Goal: Task Accomplishment & Management: Use online tool/utility

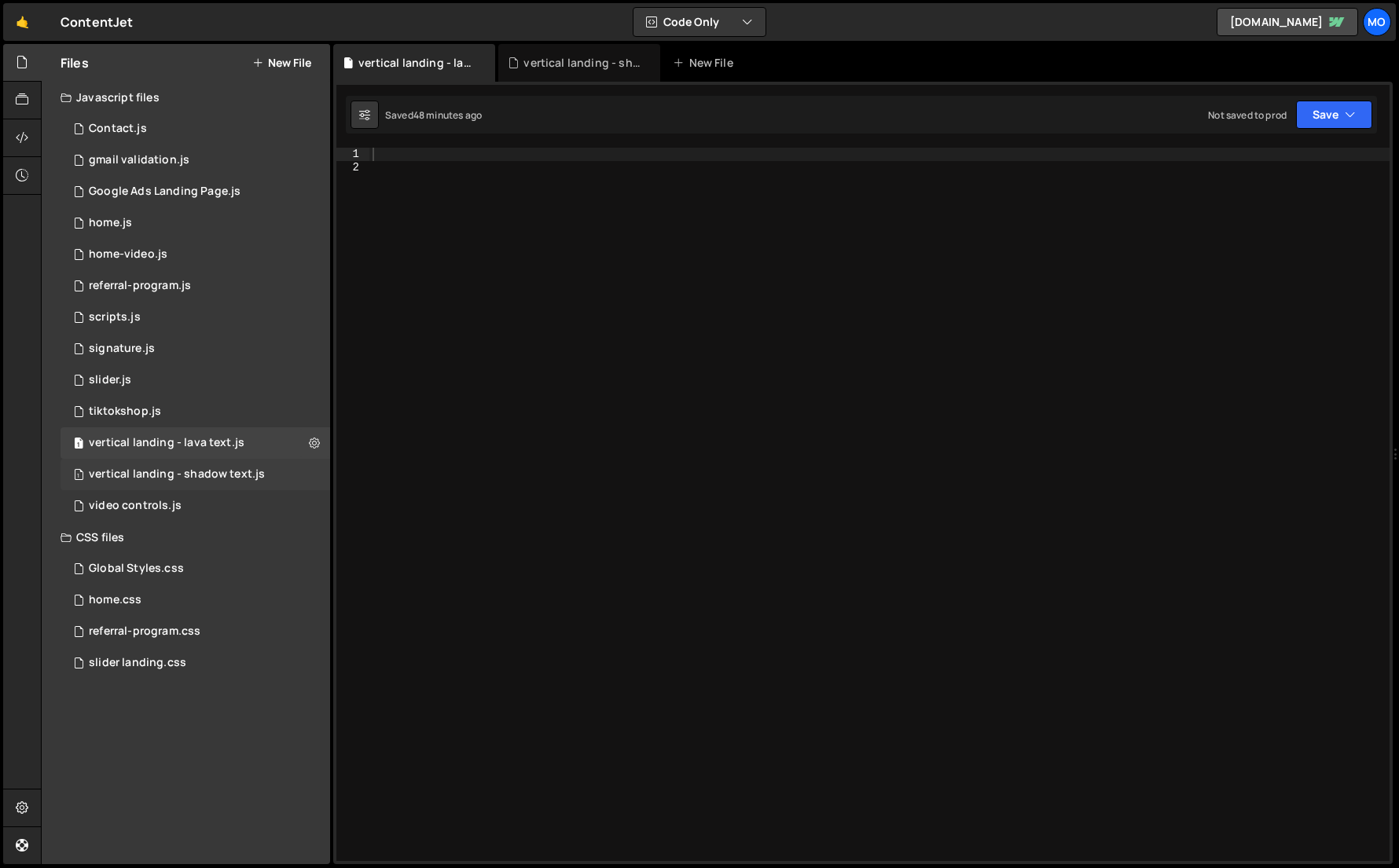
click at [248, 476] on div "vertical landing - shadow text.js" at bounding box center [177, 475] width 176 height 14
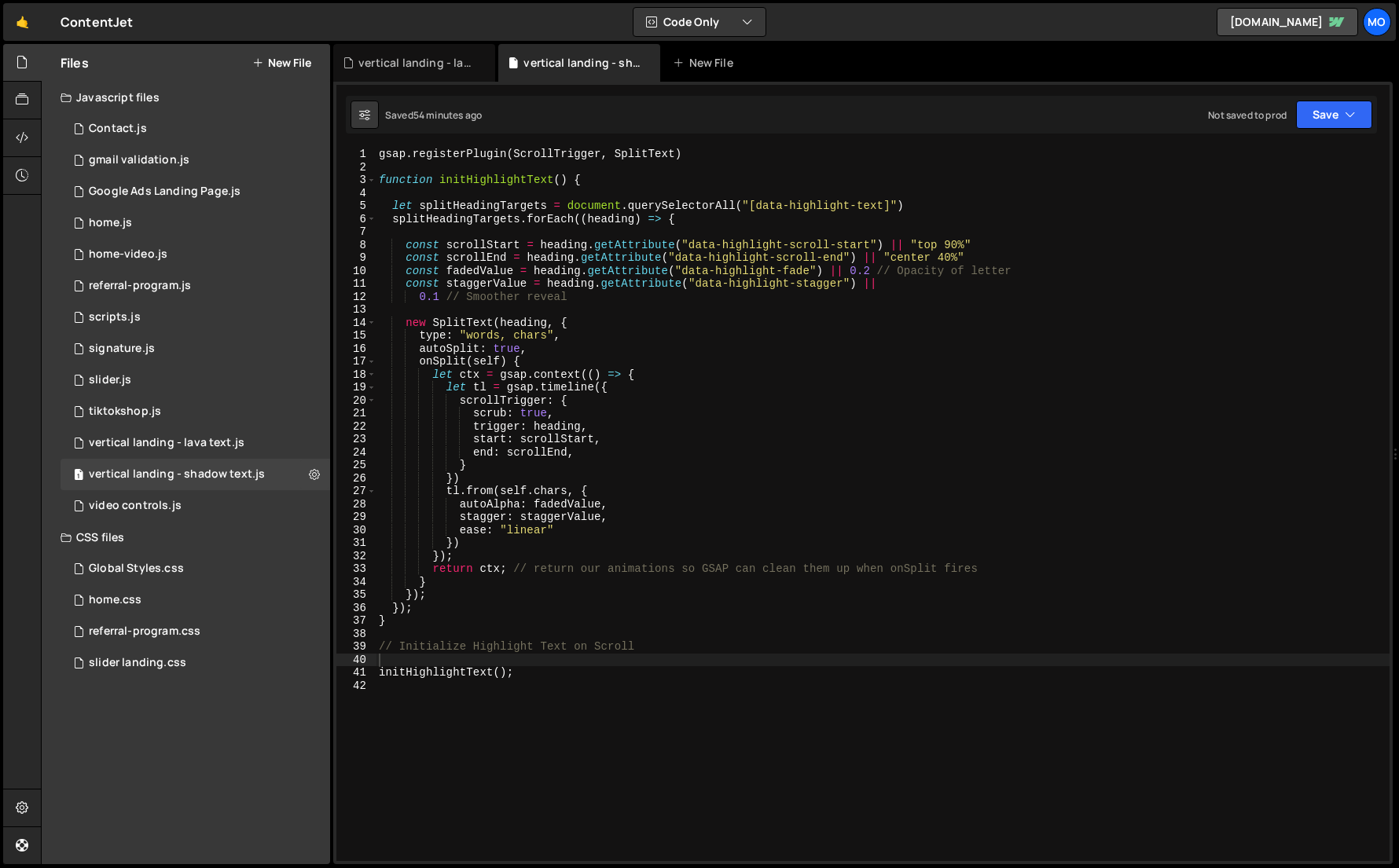
click at [330, 470] on div "Files New File Javascript files 1 Contact.js 0 1 gmail validation.js 0 3 Google…" at bounding box center [720, 455] width 1359 height 821
click at [322, 470] on button at bounding box center [314, 475] width 28 height 28
type input "vertical landing - shadow text"
radio input "true"
checkbox input "true"
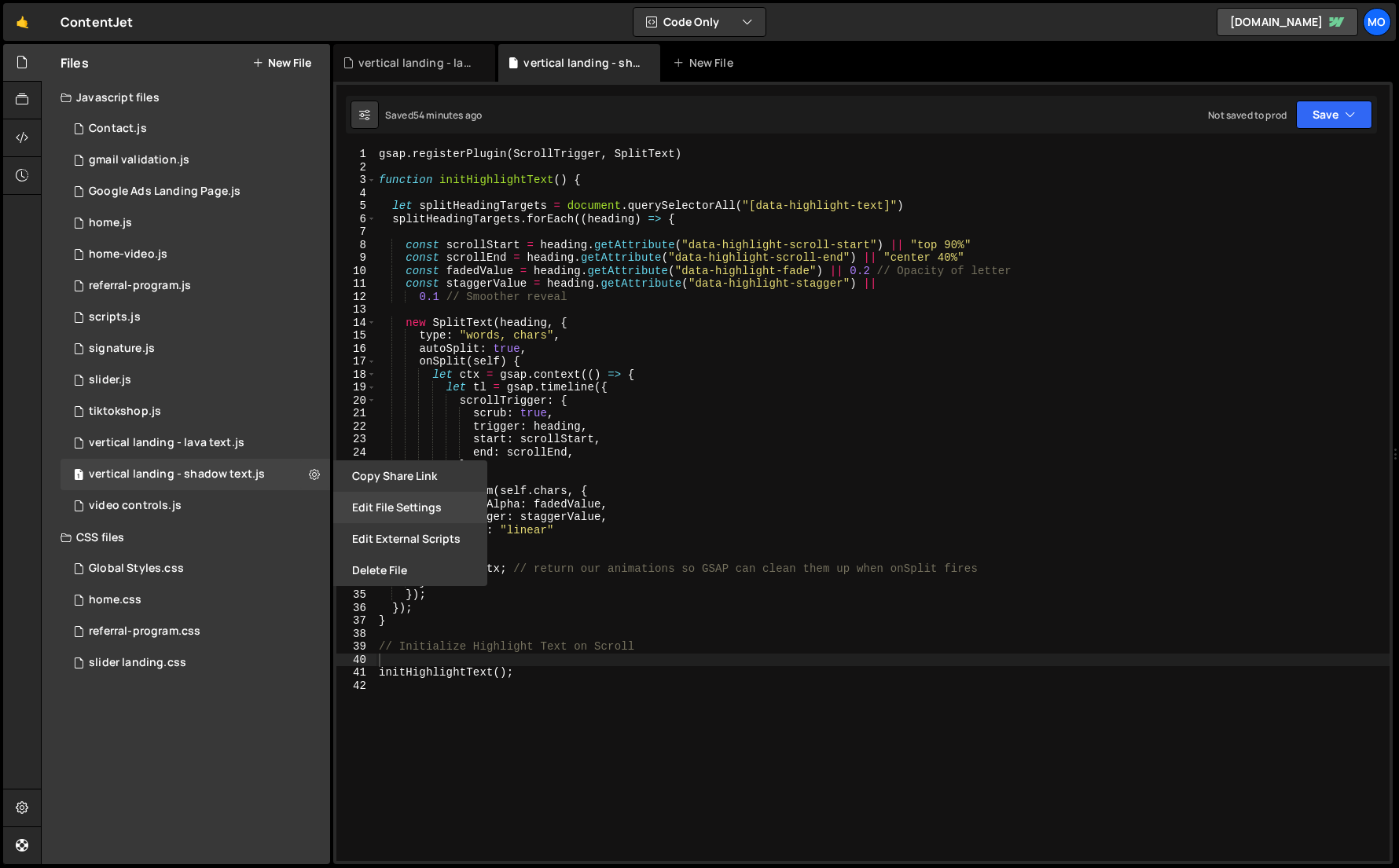
click at [378, 492] on button "Edit File Settings" at bounding box center [410, 507] width 154 height 32
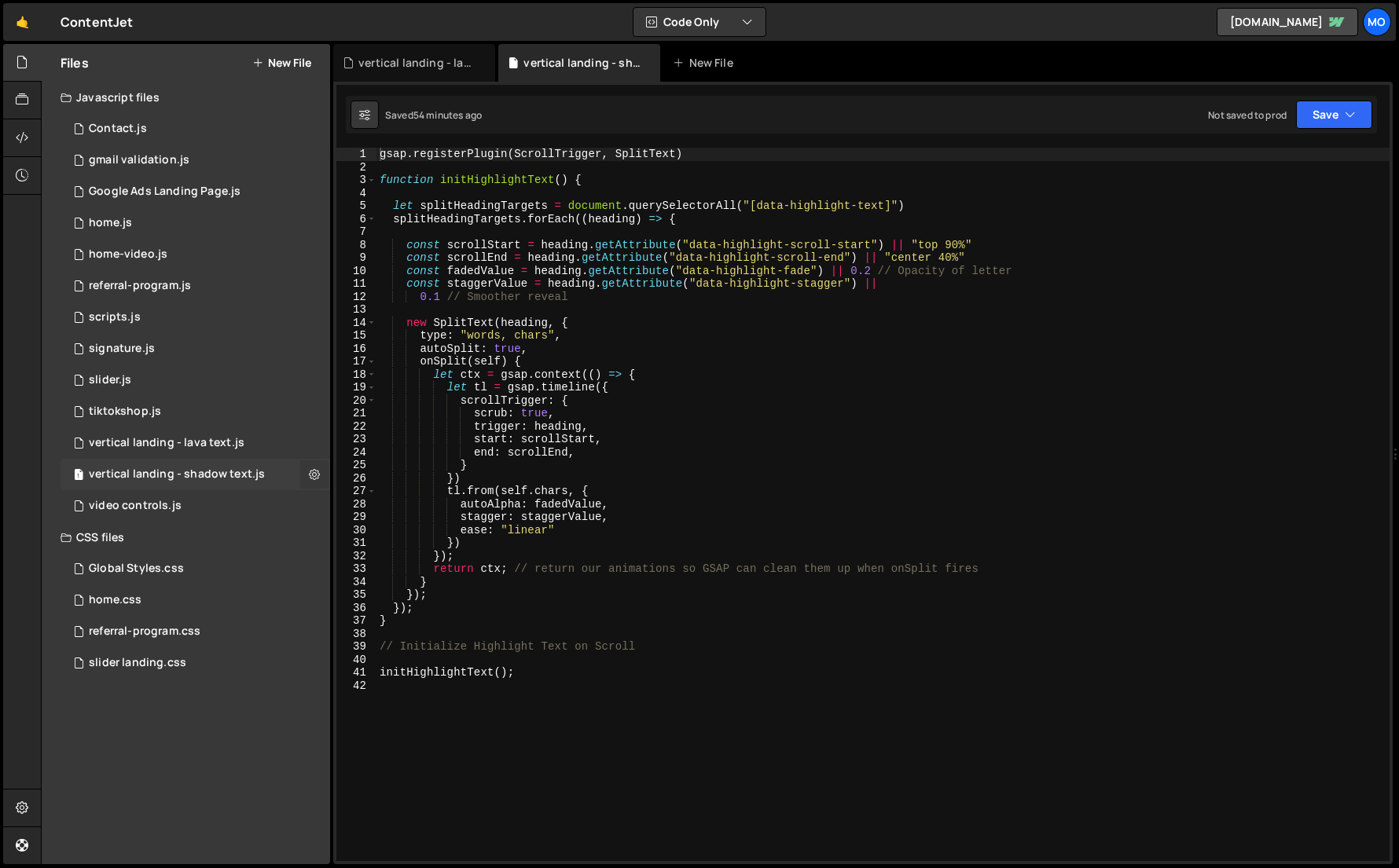
click at [319, 476] on icon at bounding box center [314, 474] width 11 height 15
type input "vertical landing - shadow text"
radio input "true"
checkbox input "true"
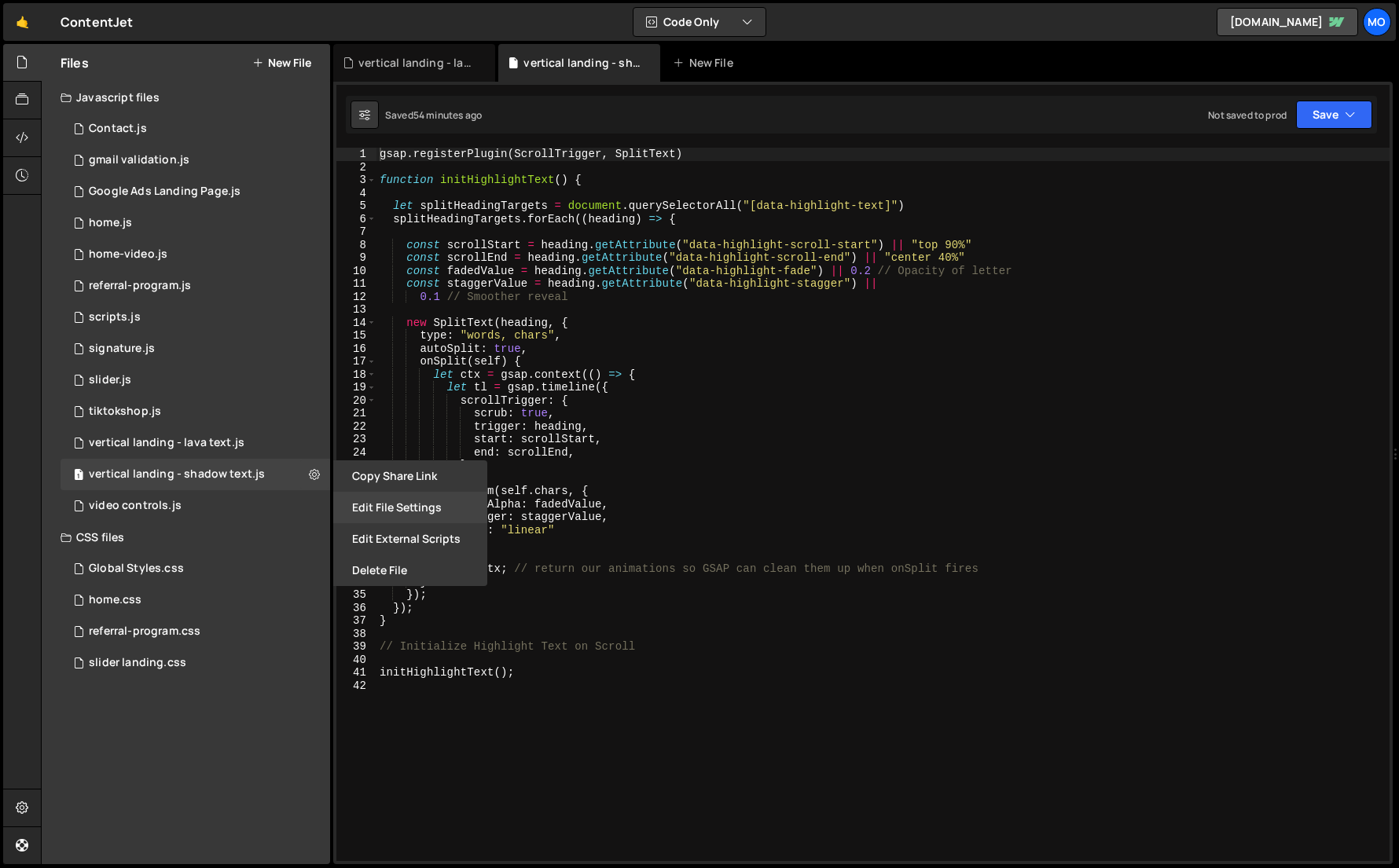
click at [379, 503] on button "Edit File Settings" at bounding box center [410, 507] width 154 height 32
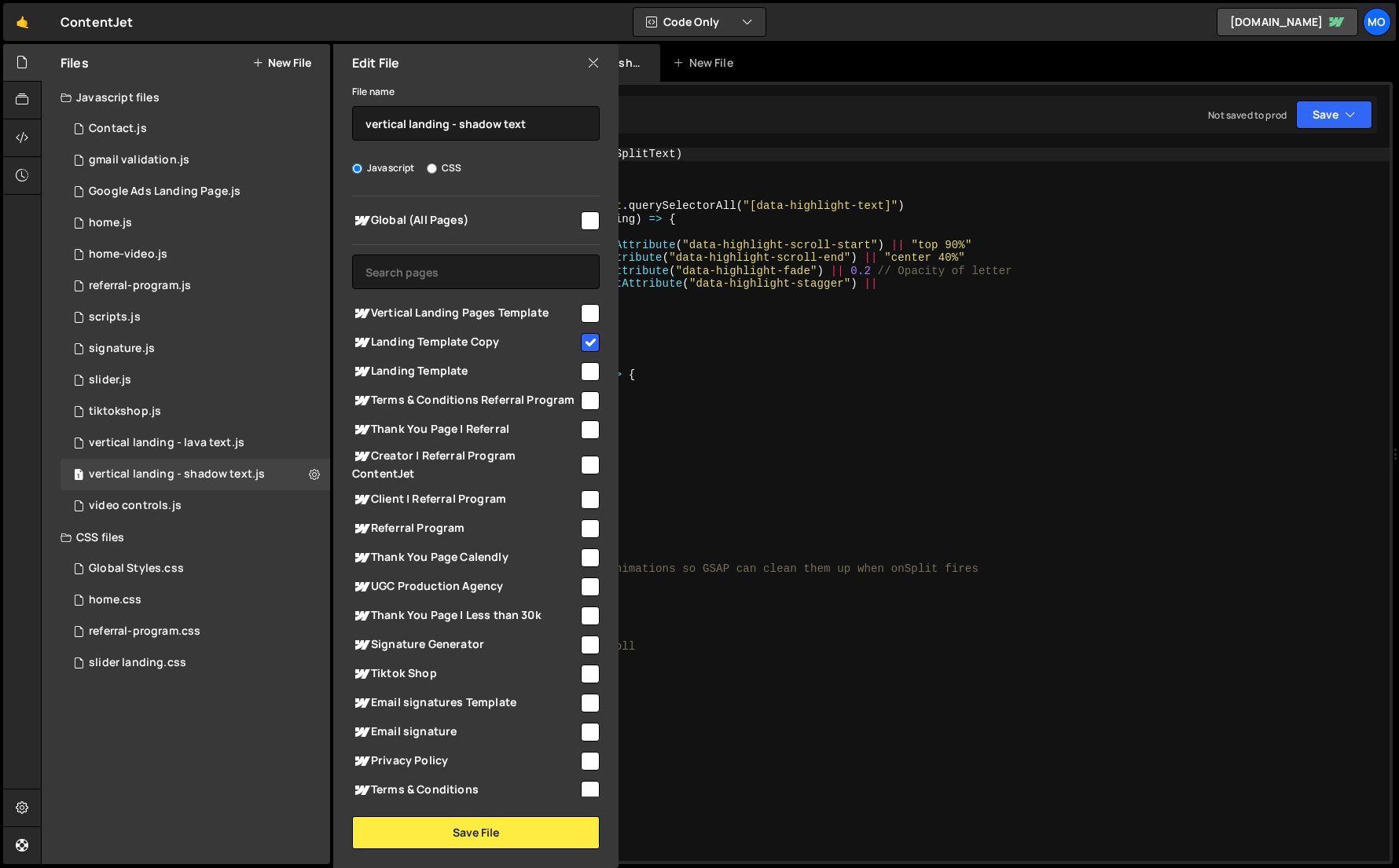
click at [522, 315] on span "Vertical Landing Pages Template" at bounding box center [465, 313] width 226 height 18
checkbox input "true"
click at [511, 345] on span "Landing Template Copy" at bounding box center [465, 342] width 226 height 18
checkbox input "false"
click at [411, 835] on button "Save File" at bounding box center [475, 833] width 247 height 33
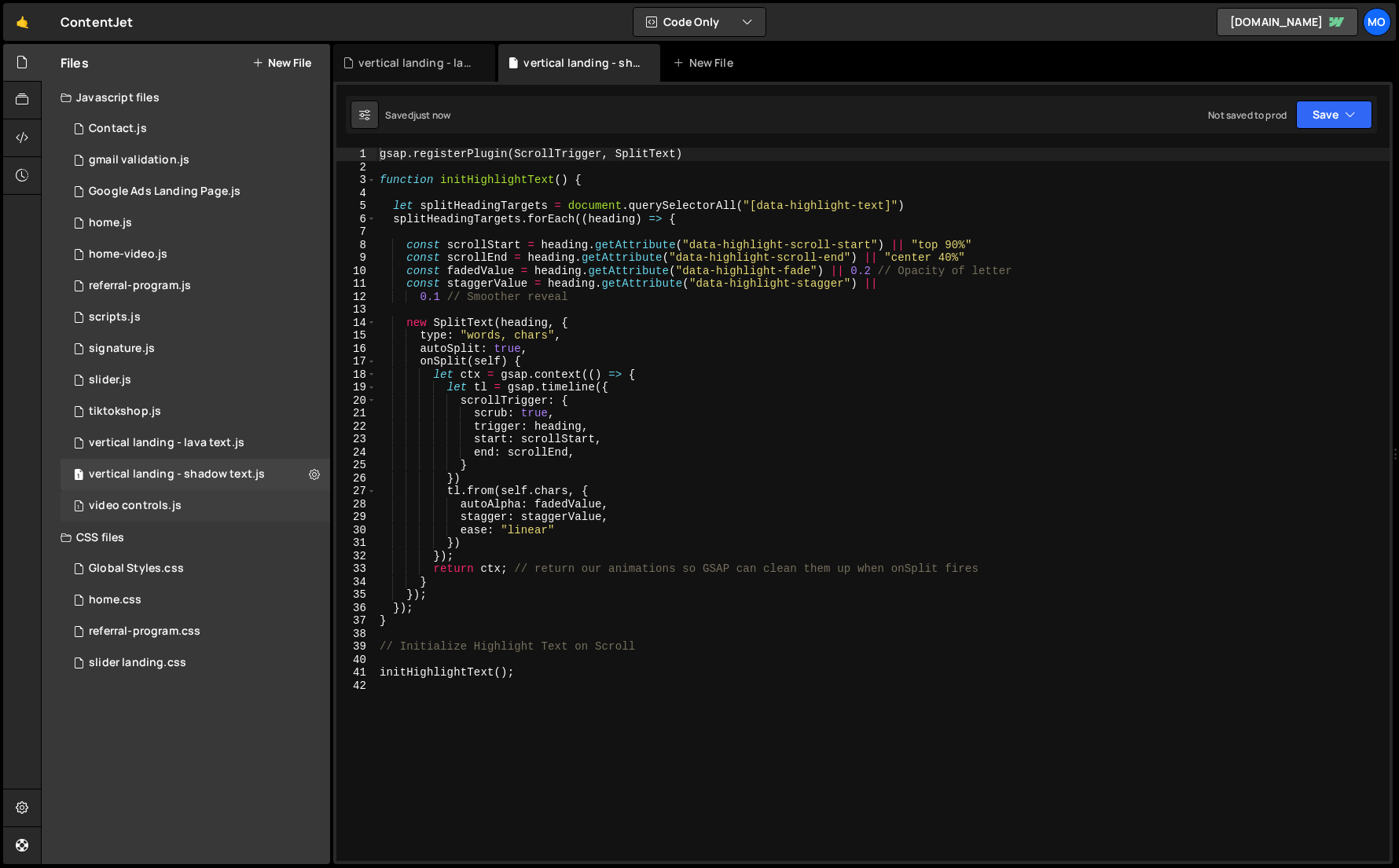
click at [308, 504] on div "1 video controls.js 0" at bounding box center [195, 507] width 269 height 32
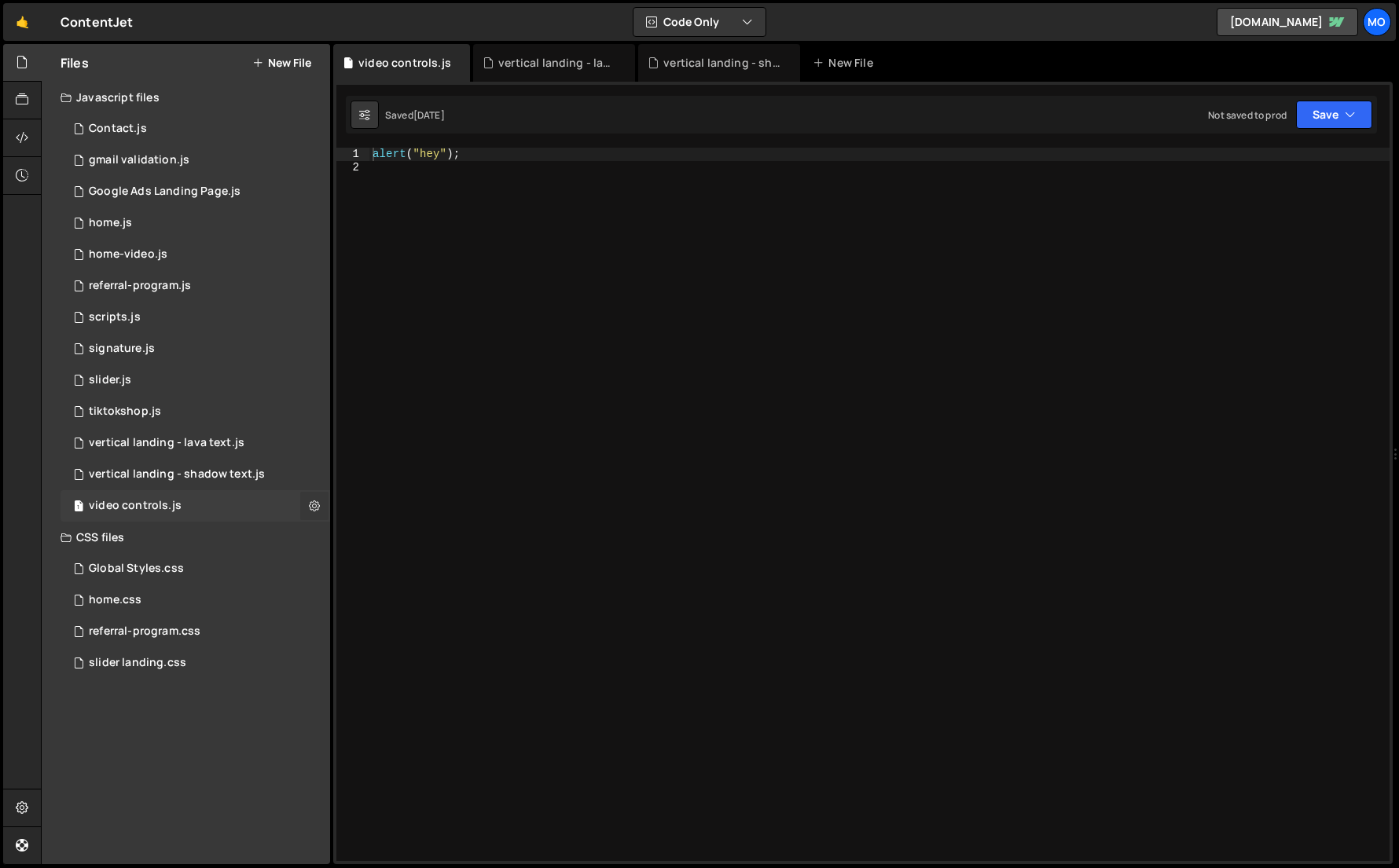
click at [309, 505] on icon at bounding box center [314, 505] width 11 height 15
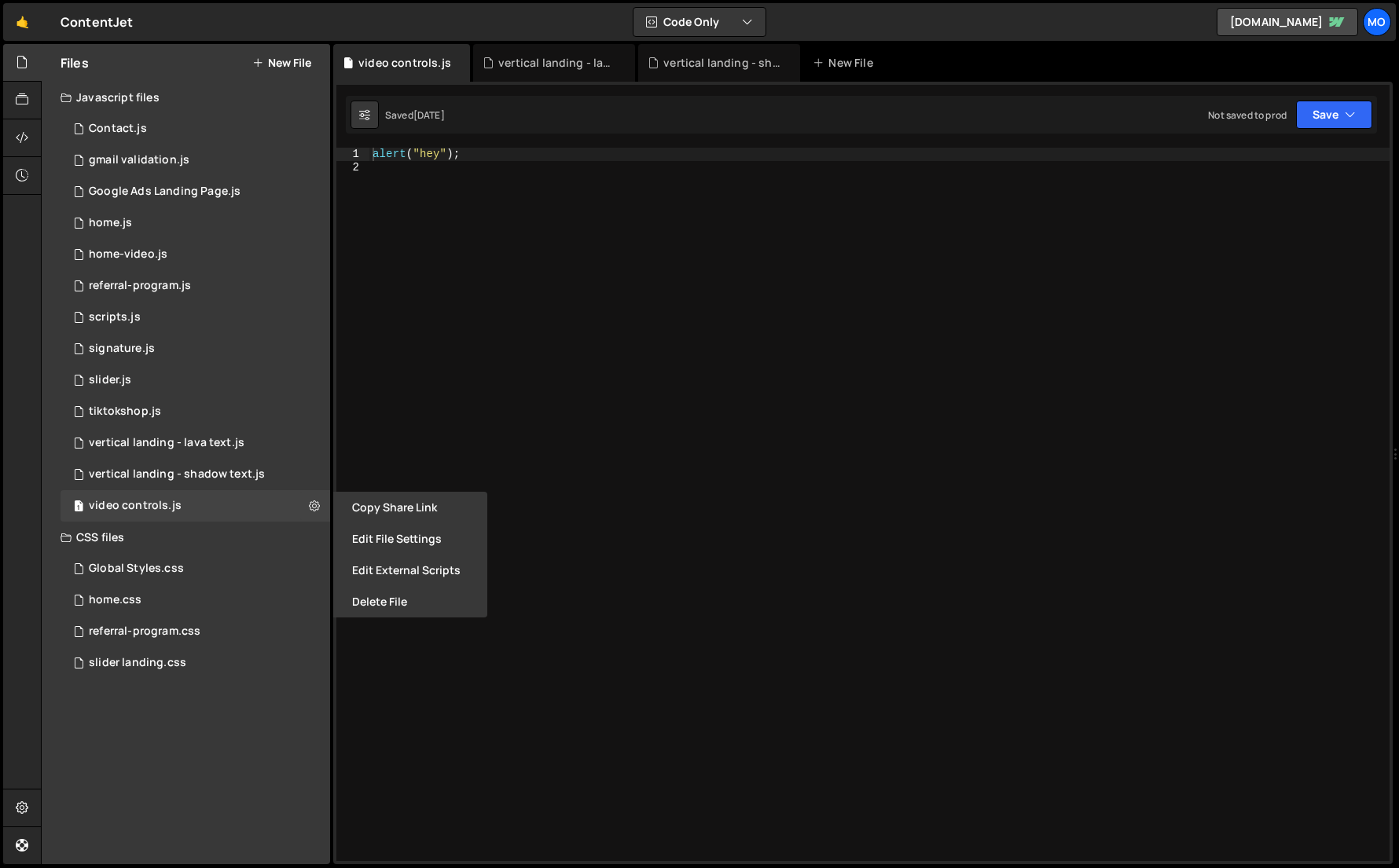
click at [408, 441] on div "alert ( "hey" ) ;" at bounding box center [880, 517] width 1021 height 740
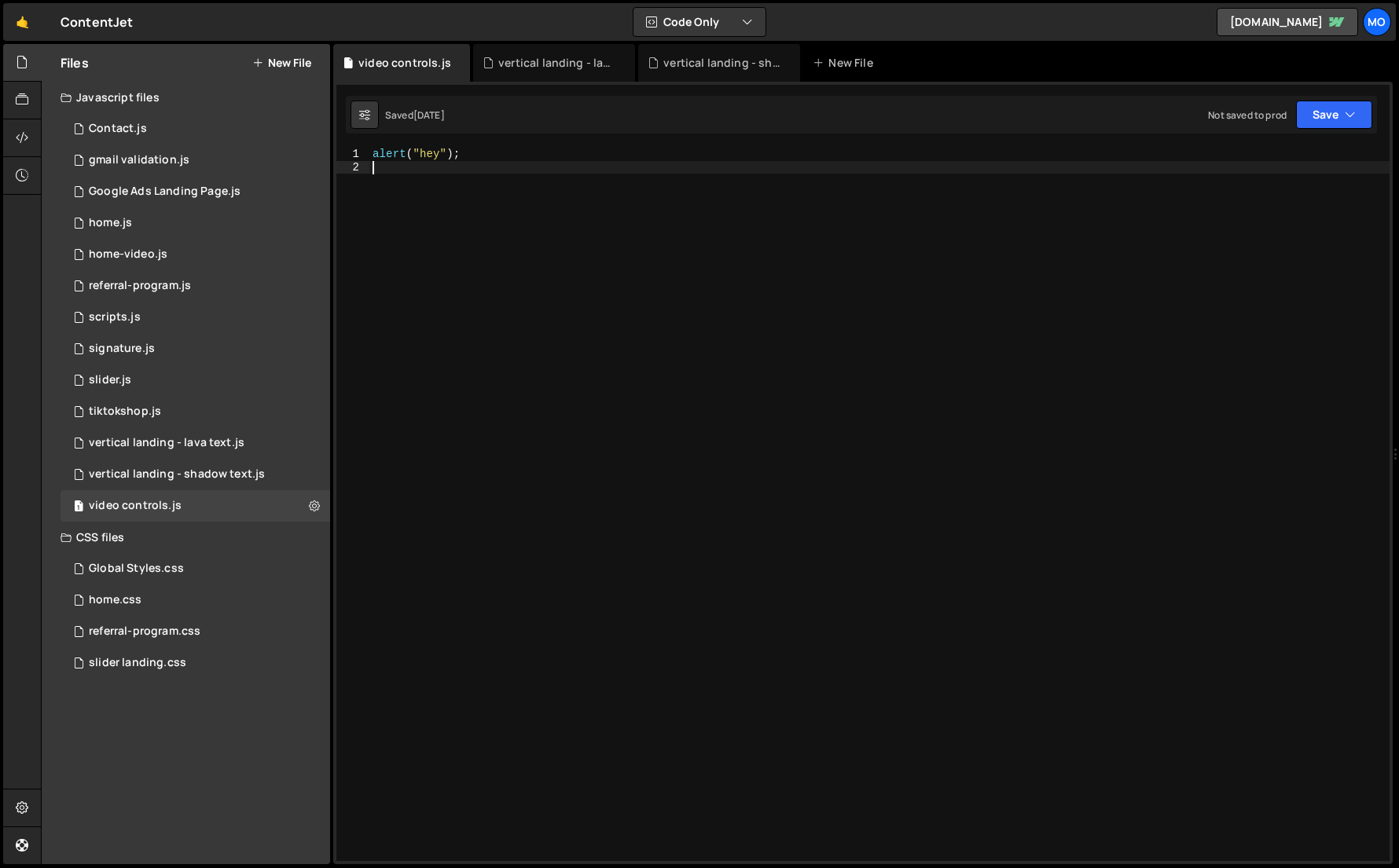
type textarea "alert("hey");"
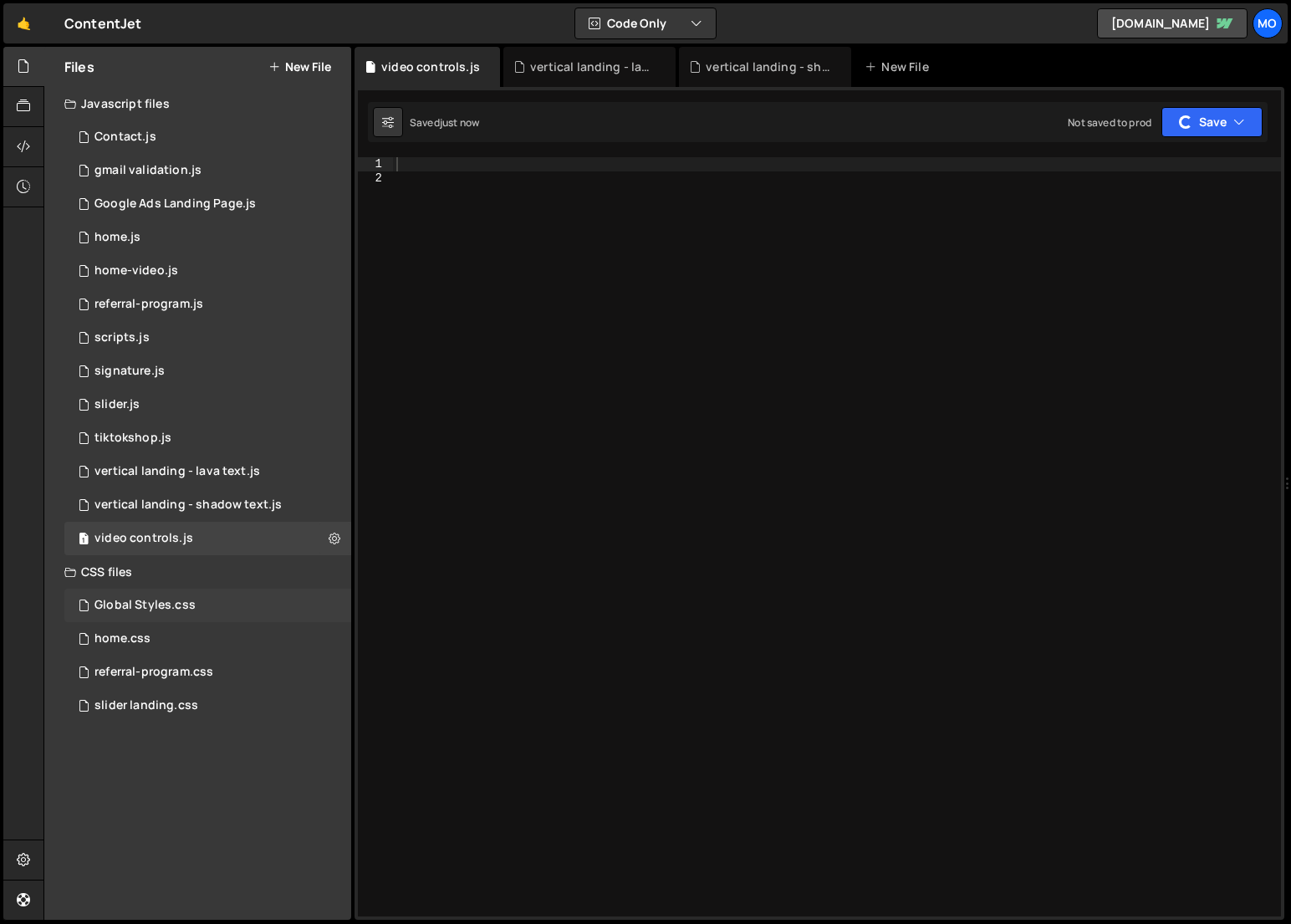
click at [255, 604] on div "Global Styles.css 0" at bounding box center [208, 606] width 286 height 34
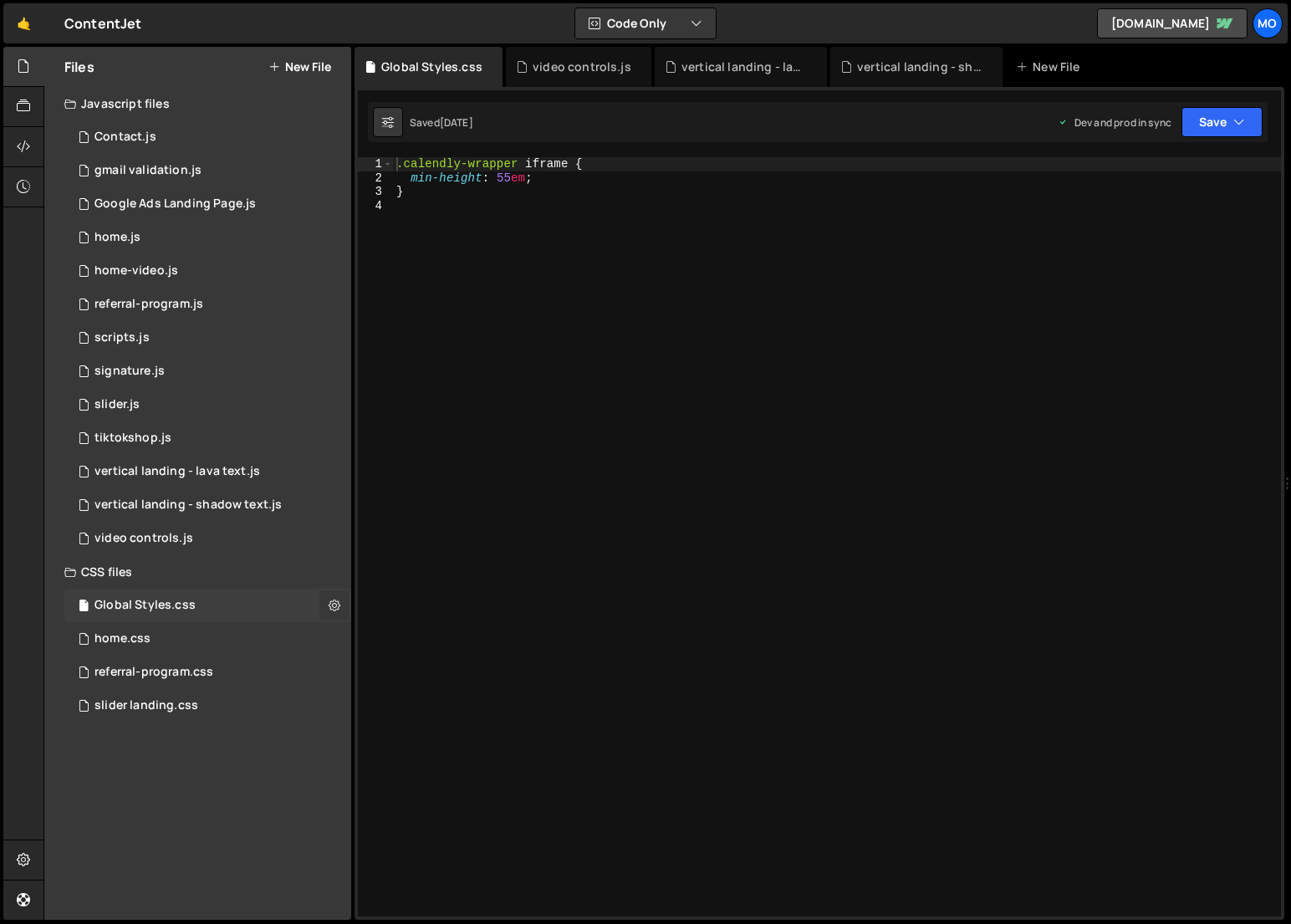
click at [325, 600] on button at bounding box center [334, 606] width 30 height 30
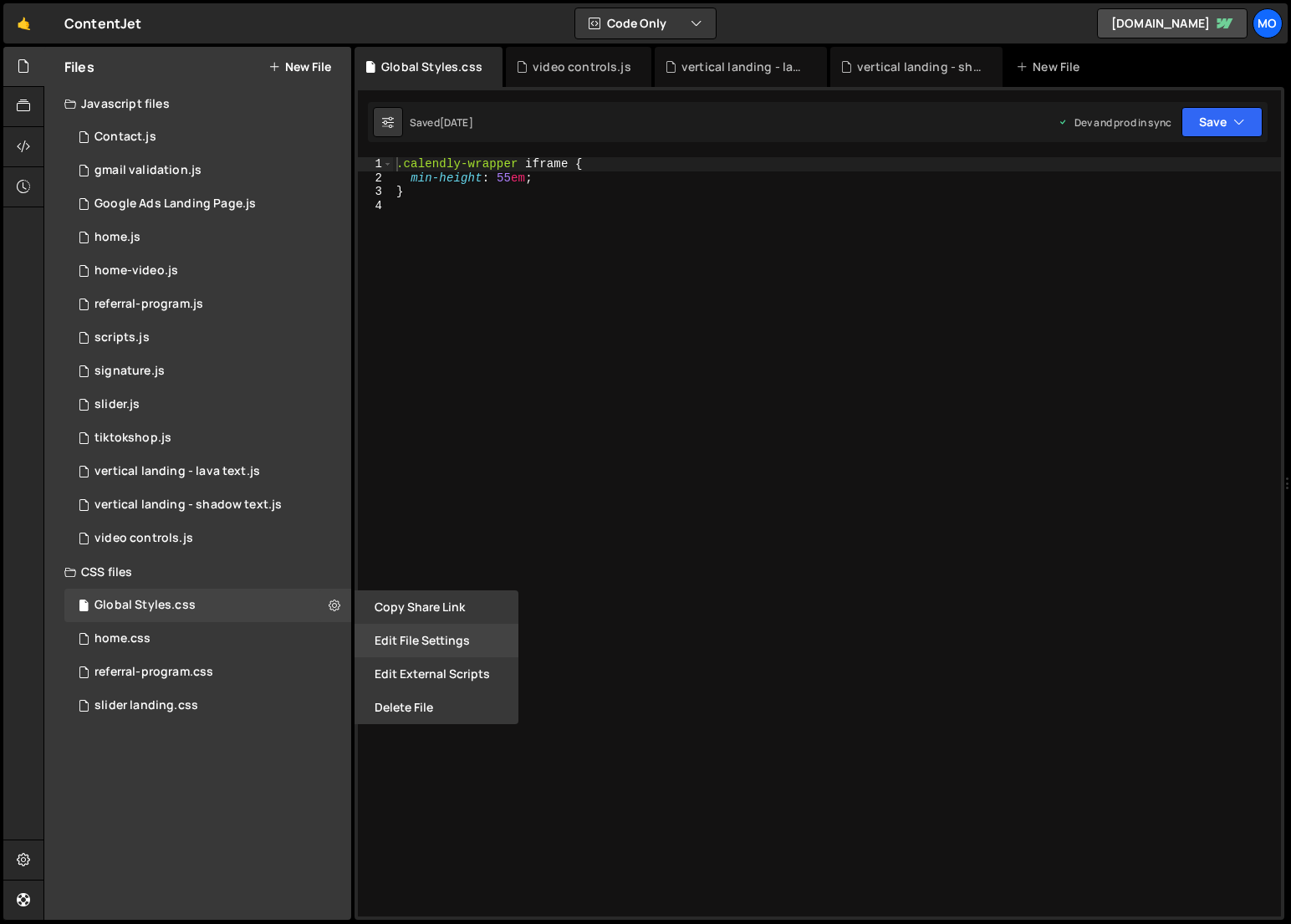
click at [381, 643] on button "Edit File Settings" at bounding box center [436, 641] width 164 height 34
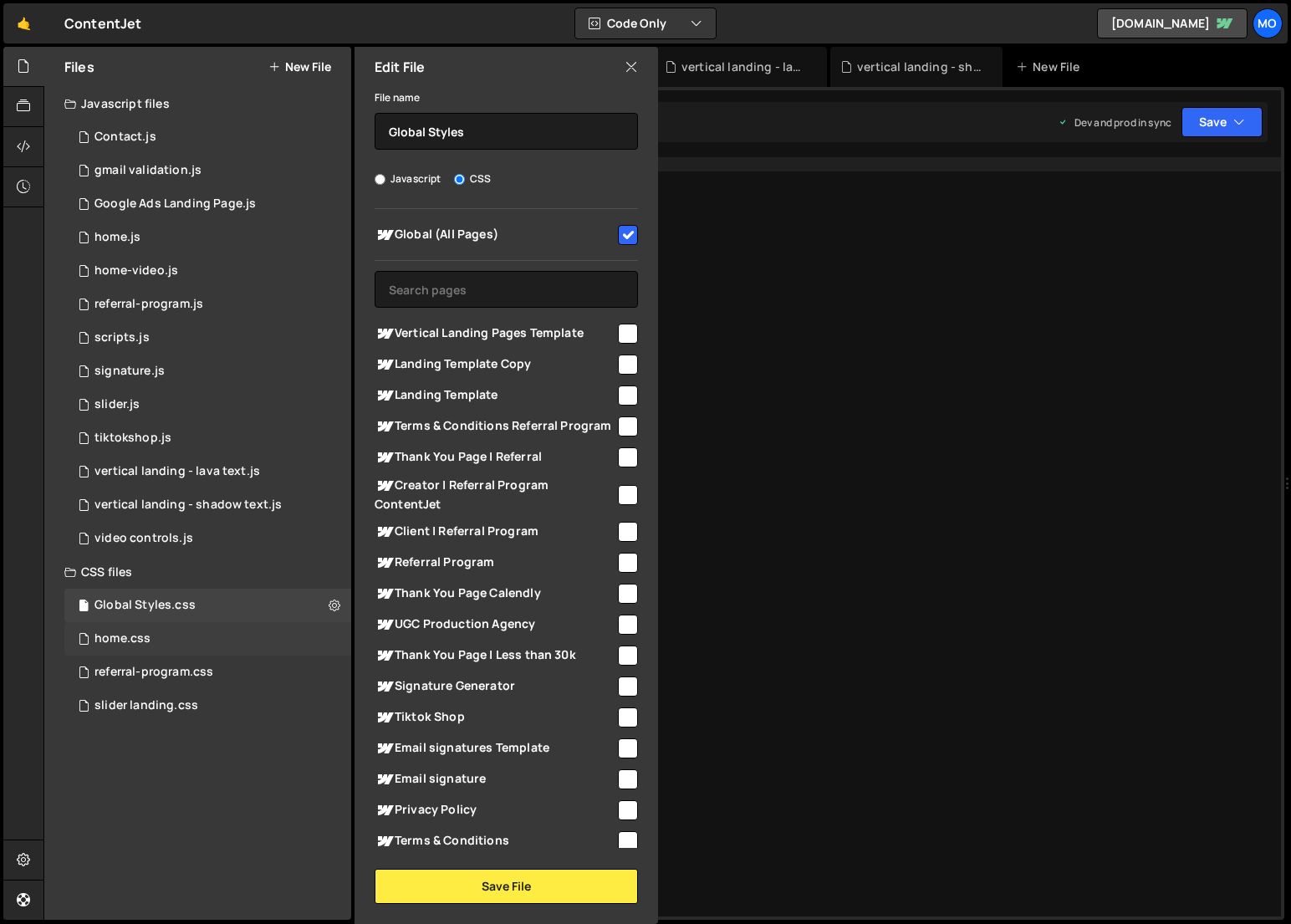
click at [313, 631] on div "home.css 0" at bounding box center [208, 639] width 286 height 34
radio input "true"
checkbox input "false"
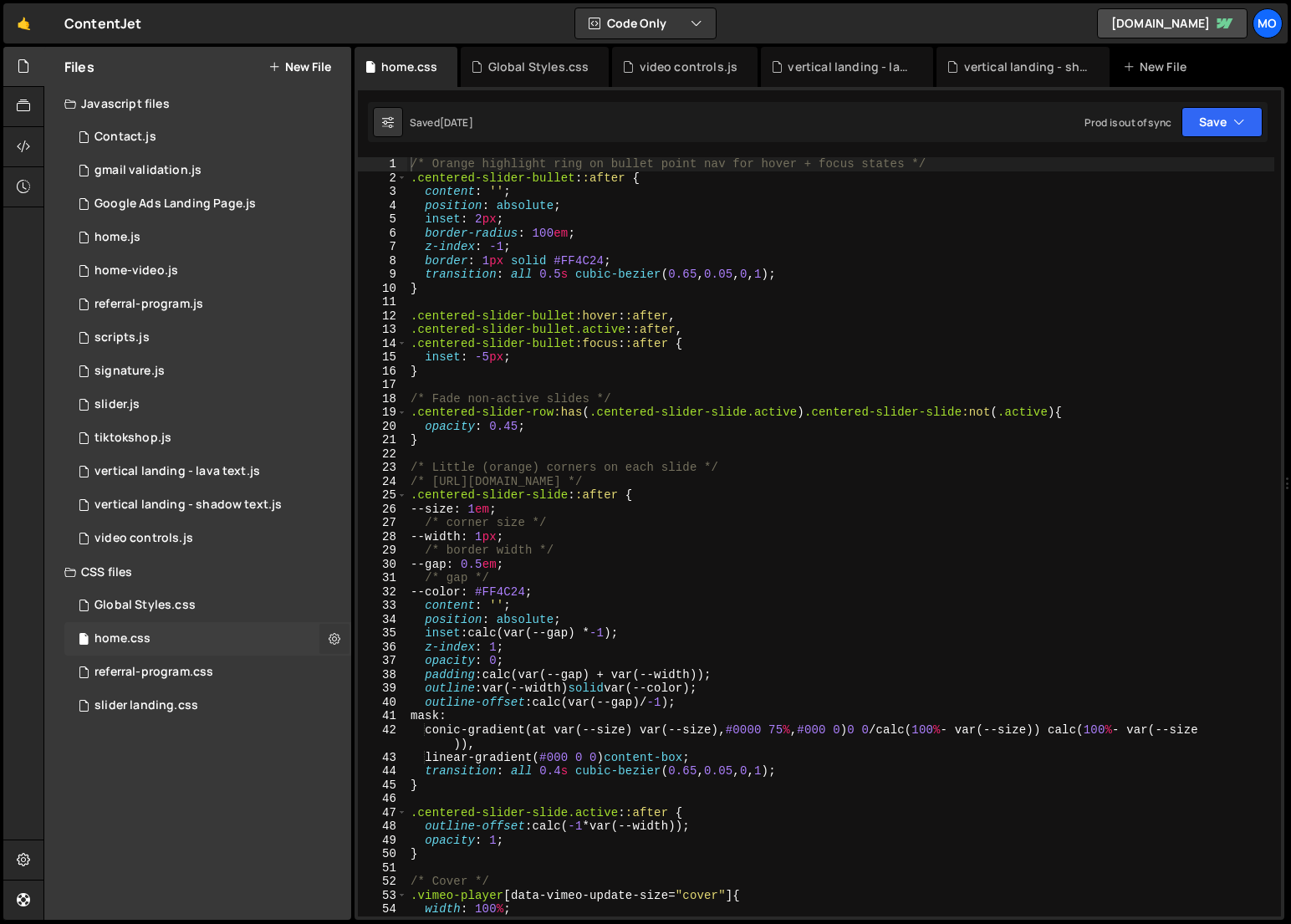
click at [341, 633] on button at bounding box center [334, 639] width 30 height 30
type input "home"
radio input "false"
radio input "true"
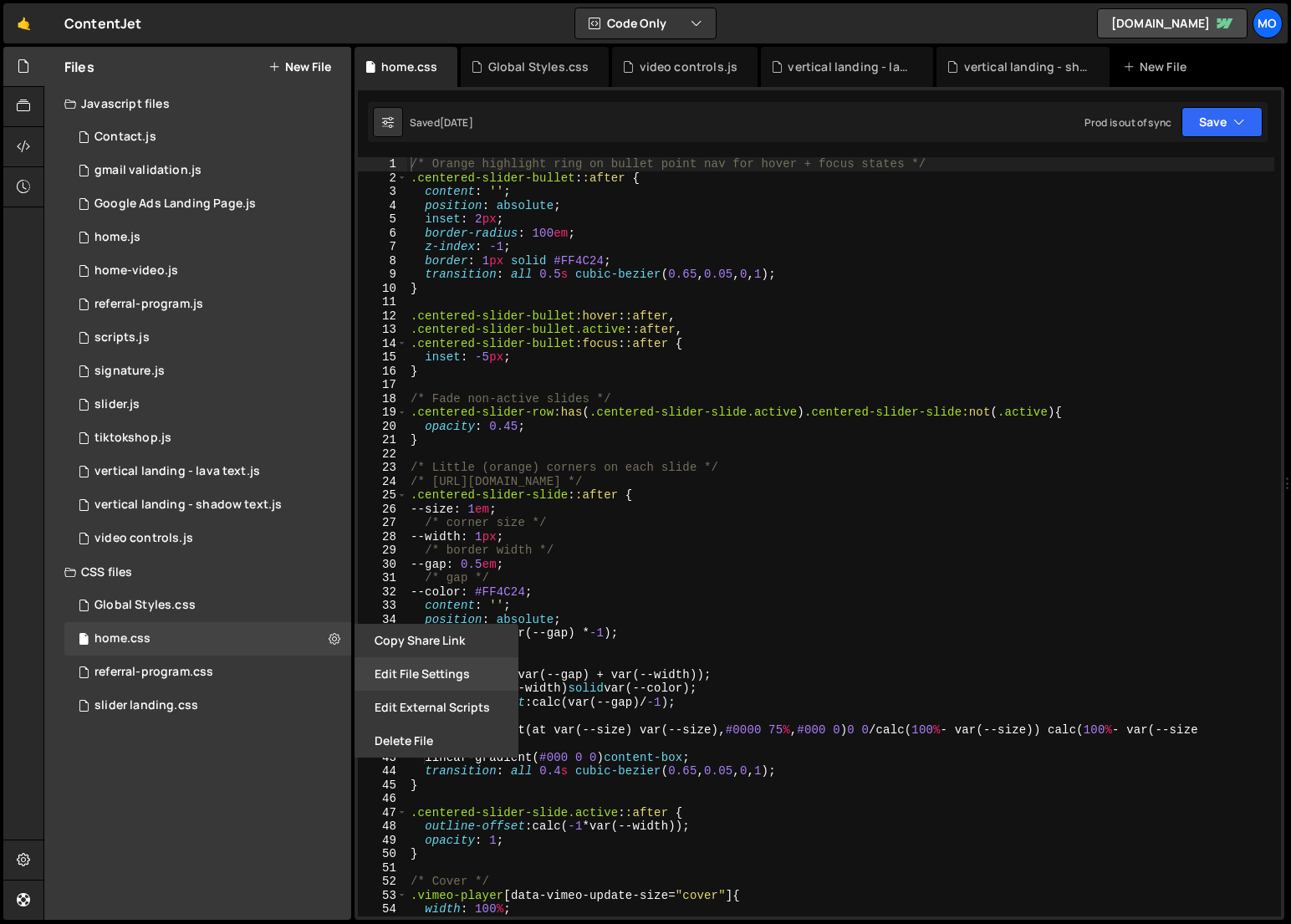
click at [389, 676] on button "Edit File Settings" at bounding box center [436, 674] width 164 height 34
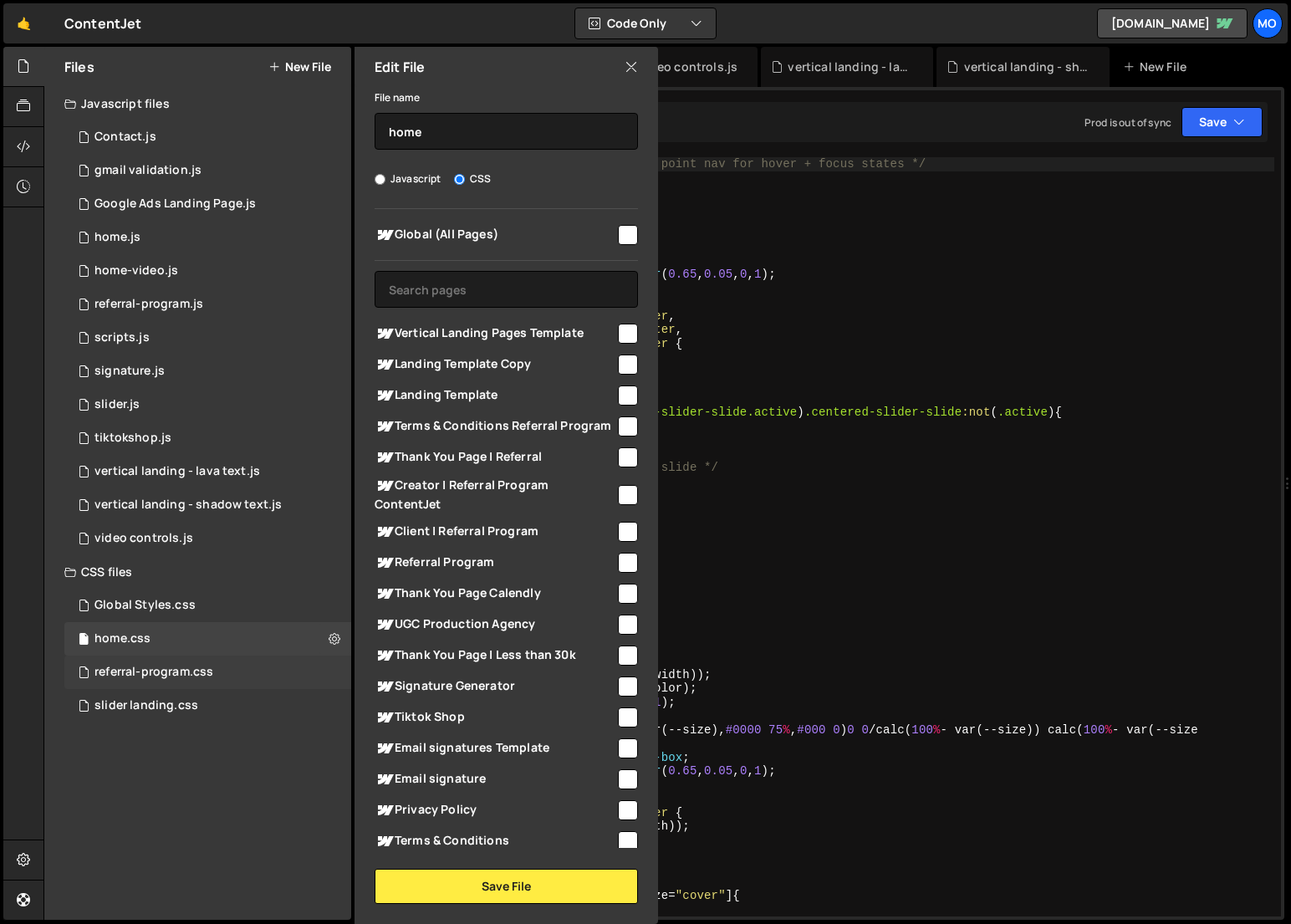
click at [302, 669] on div "referral-program.css 0" at bounding box center [208, 672] width 286 height 34
radio input "true"
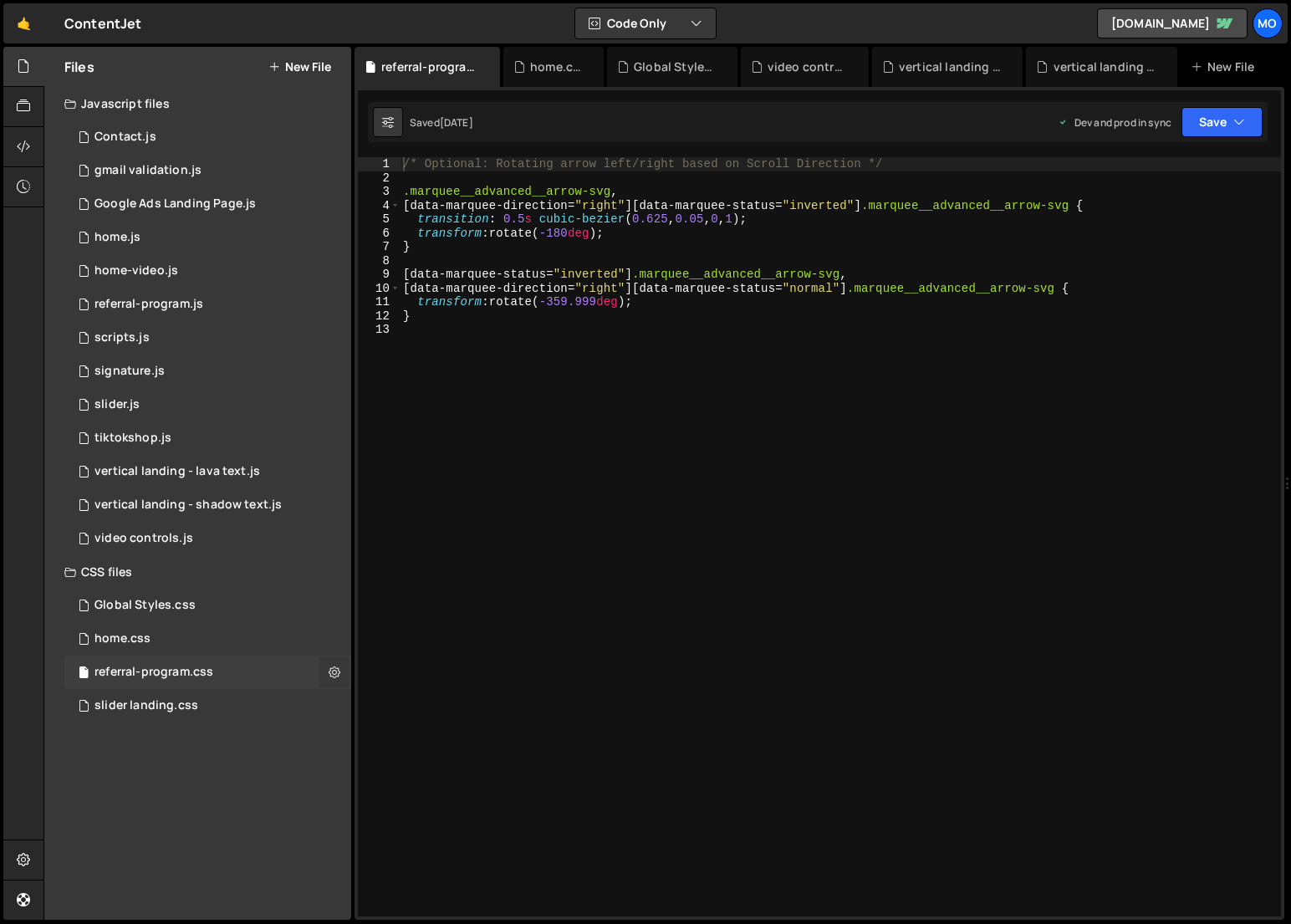
click at [329, 671] on icon at bounding box center [334, 671] width 12 height 16
type input "referral-program"
radio input "false"
radio input "true"
checkbox input "true"
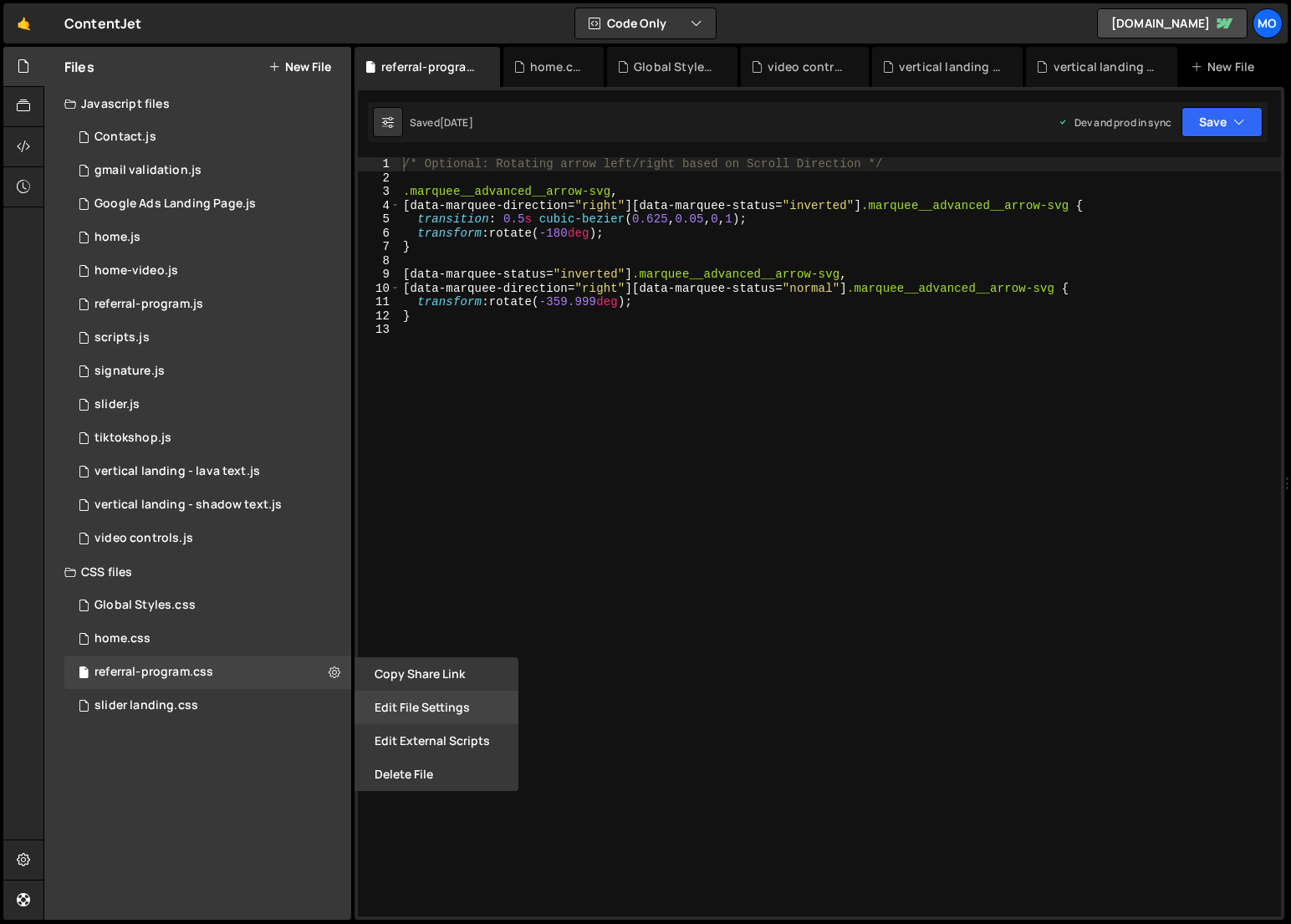
click at [367, 718] on button "Edit File Settings" at bounding box center [436, 708] width 164 height 34
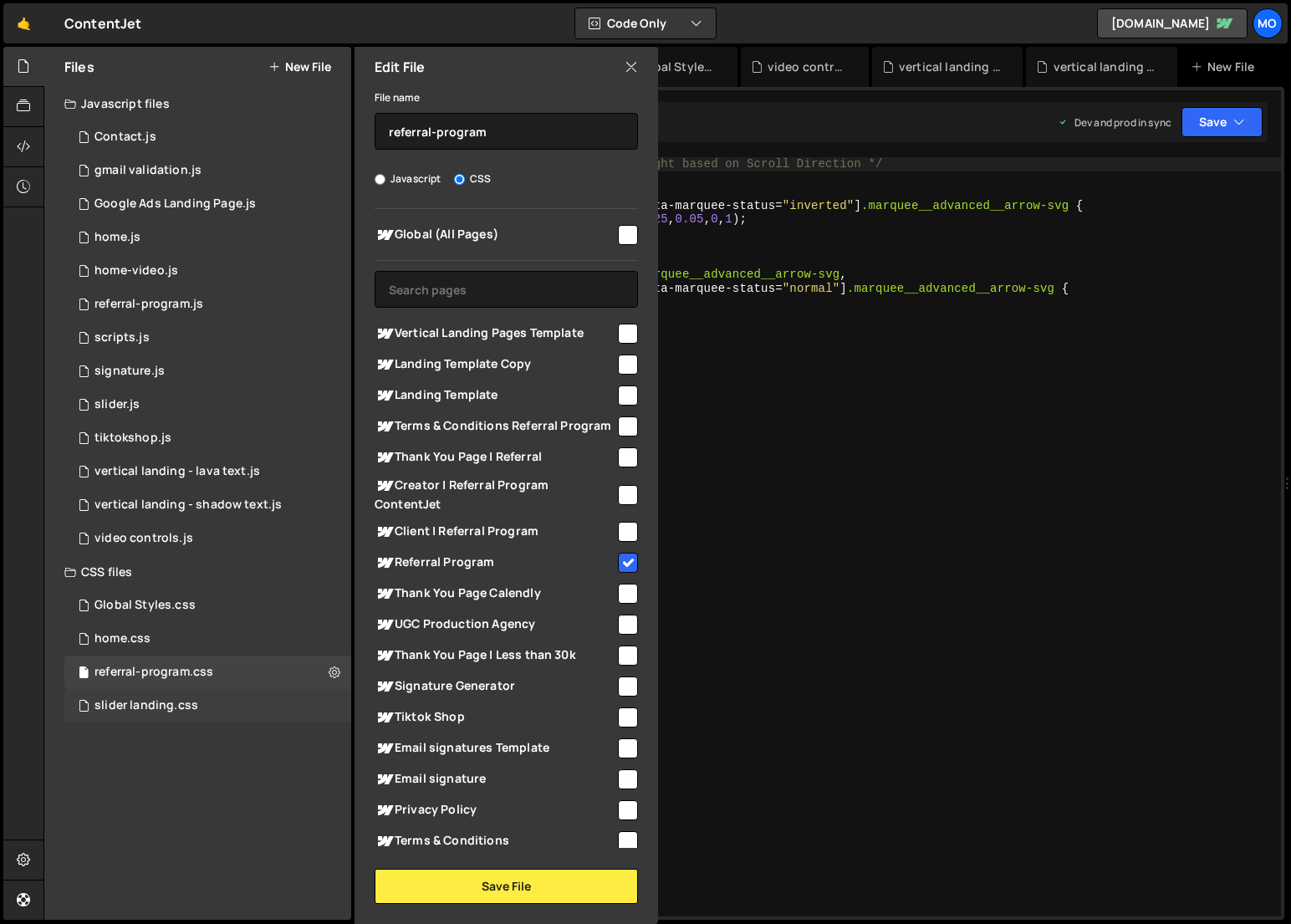
click at [313, 697] on div "slider landing.css 0" at bounding box center [208, 706] width 286 height 34
radio input "true"
checkbox input "false"
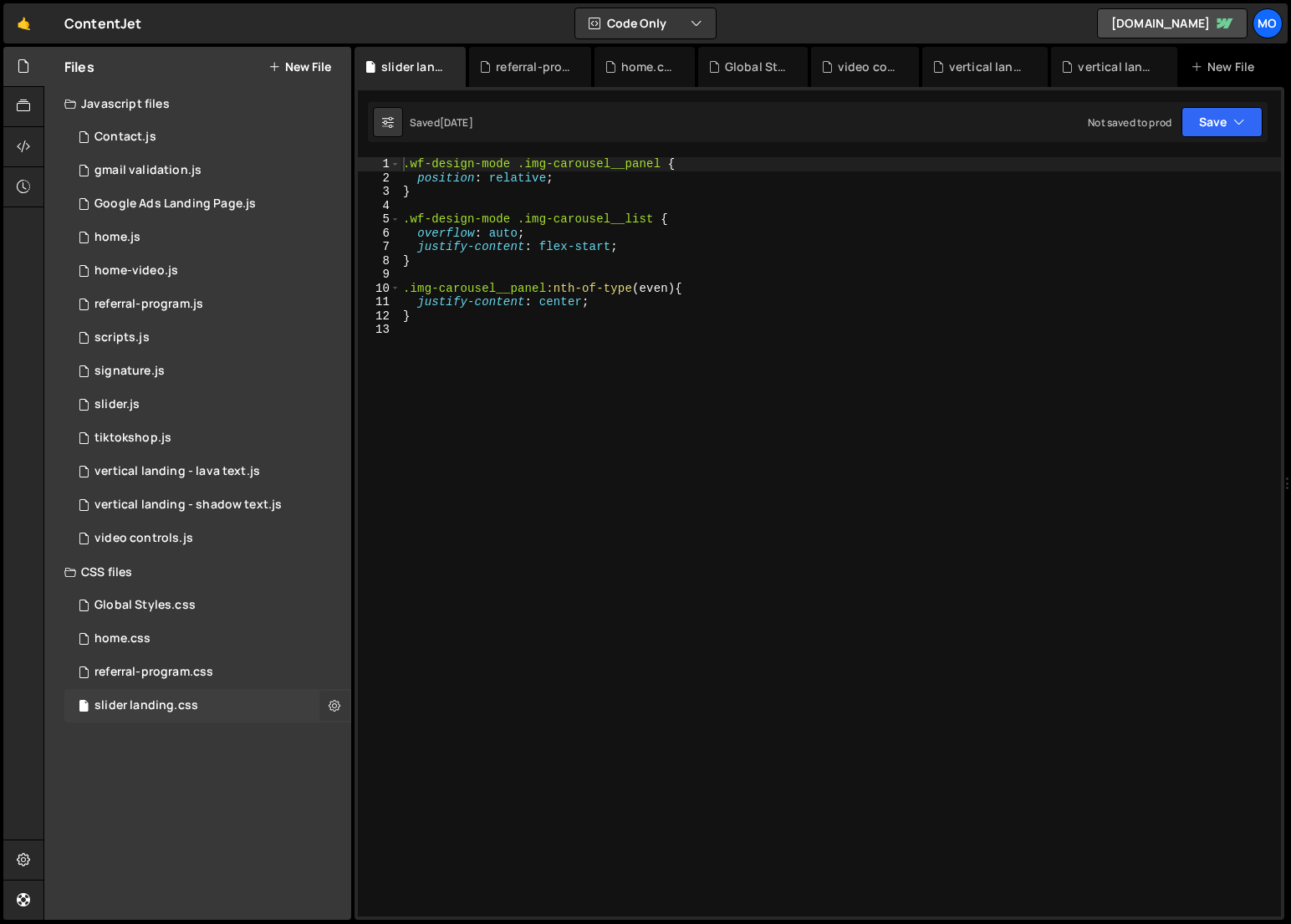
click at [338, 703] on icon at bounding box center [334, 705] width 12 height 16
type input "slider landing"
radio input "false"
radio input "true"
checkbox input "true"
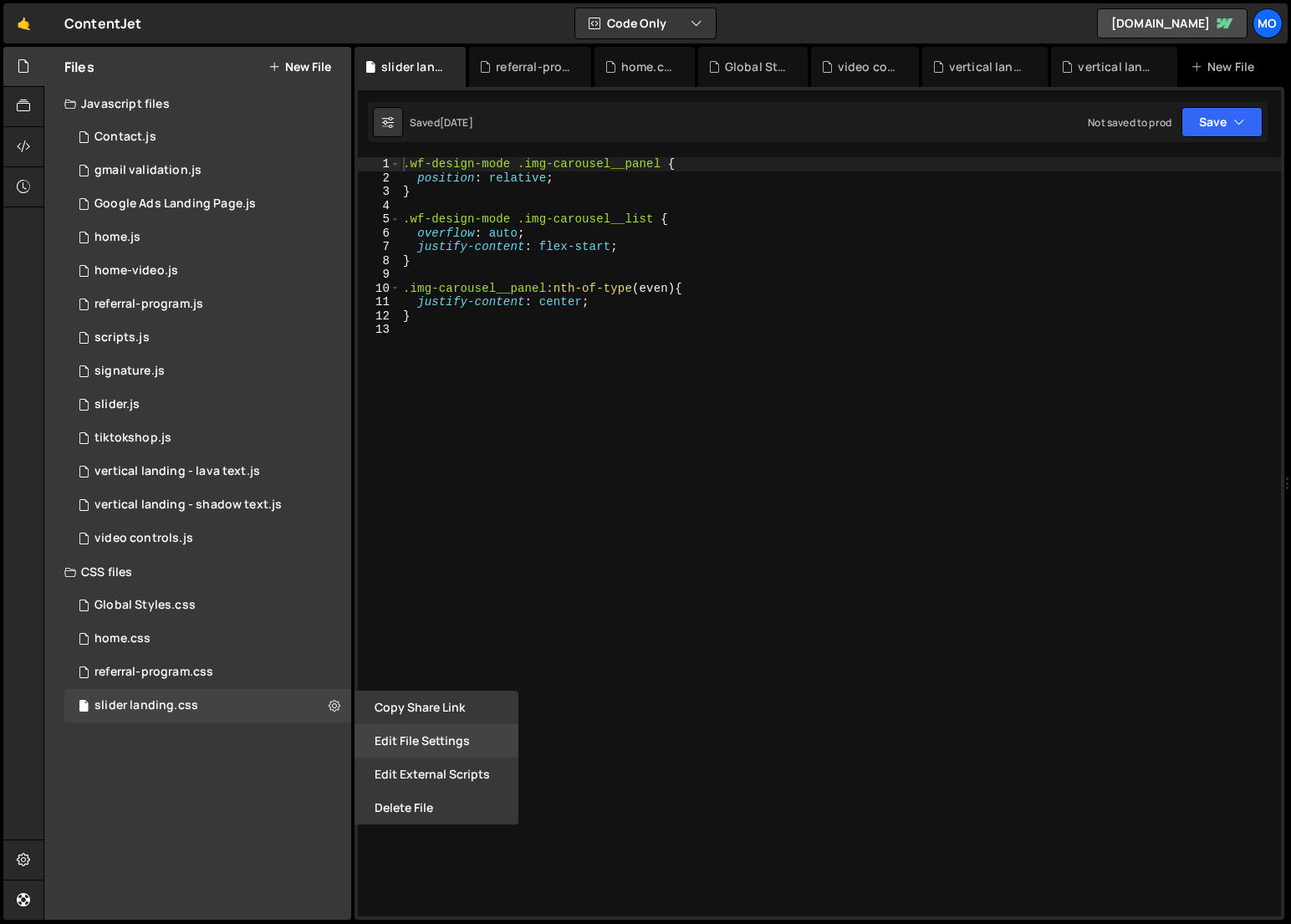
click at [367, 734] on button "Edit File Settings" at bounding box center [436, 741] width 164 height 34
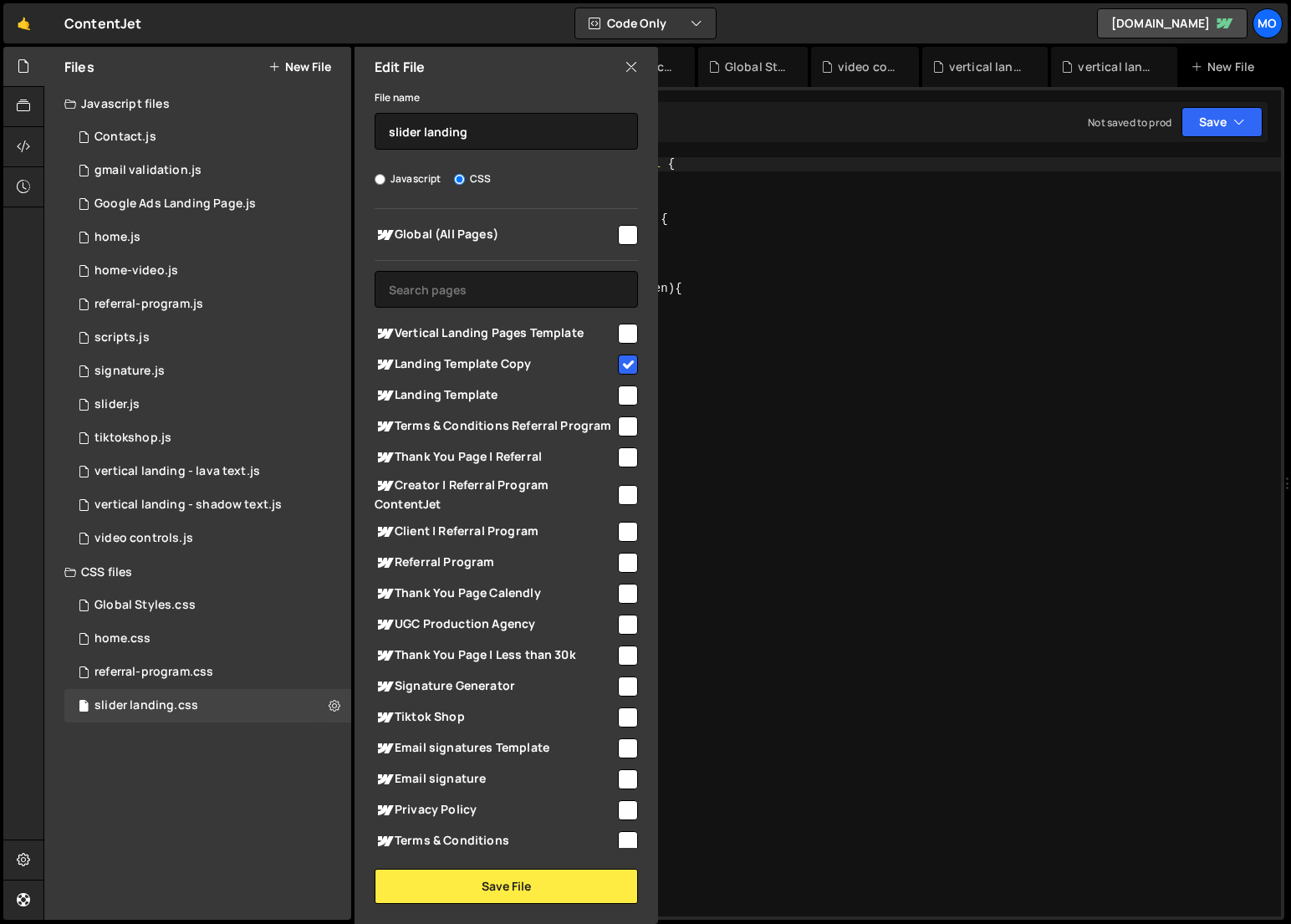
click at [481, 335] on span "Vertical Landing Pages Template" at bounding box center [494, 333] width 241 height 20
checkbox input "true"
click at [480, 355] on span "Landing Template Copy" at bounding box center [494, 364] width 241 height 20
checkbox input "false"
click at [391, 880] on button "Save File" at bounding box center [506, 887] width 263 height 36
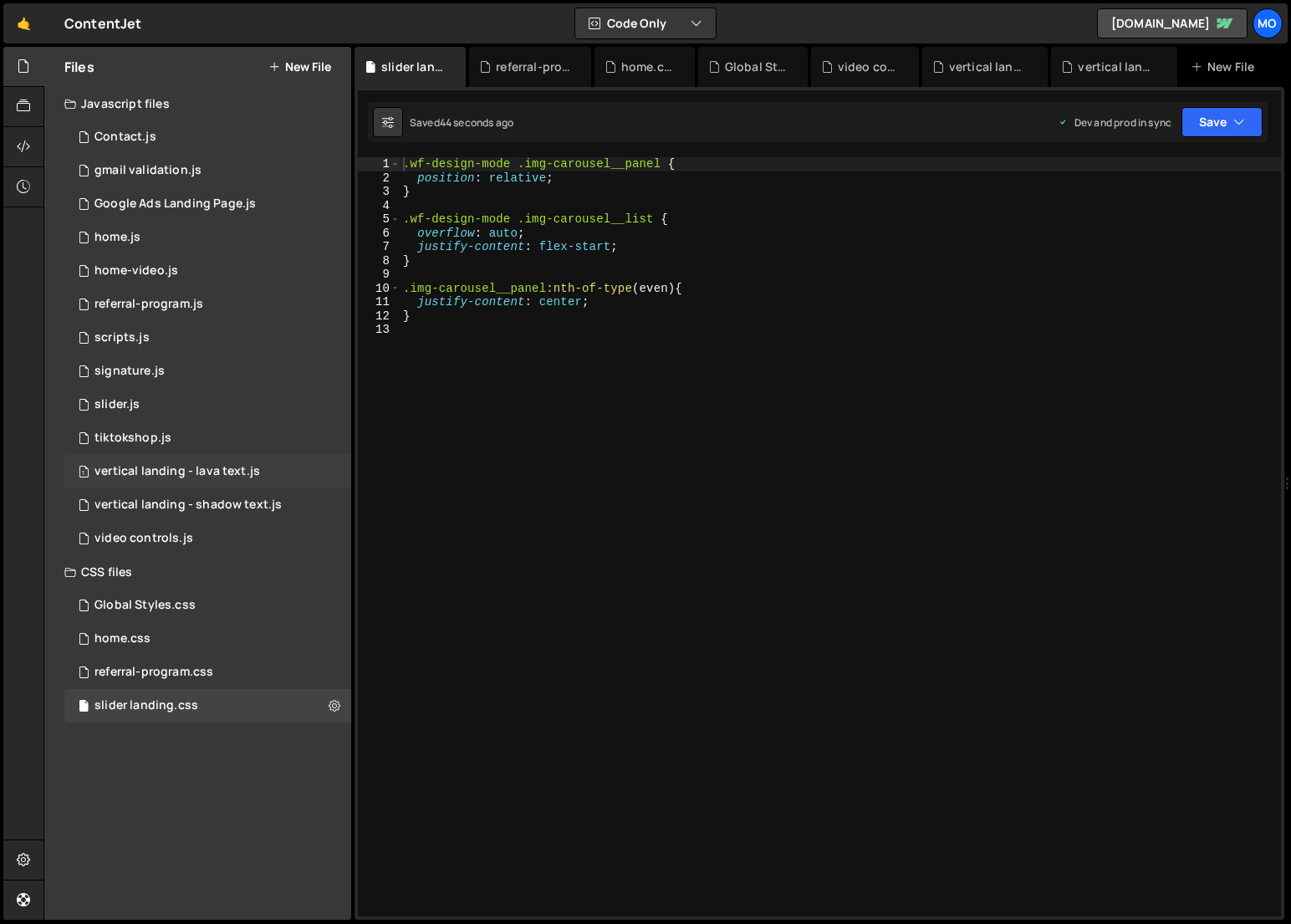
click at [220, 470] on div "vertical landing - lava text.js" at bounding box center [177, 472] width 166 height 15
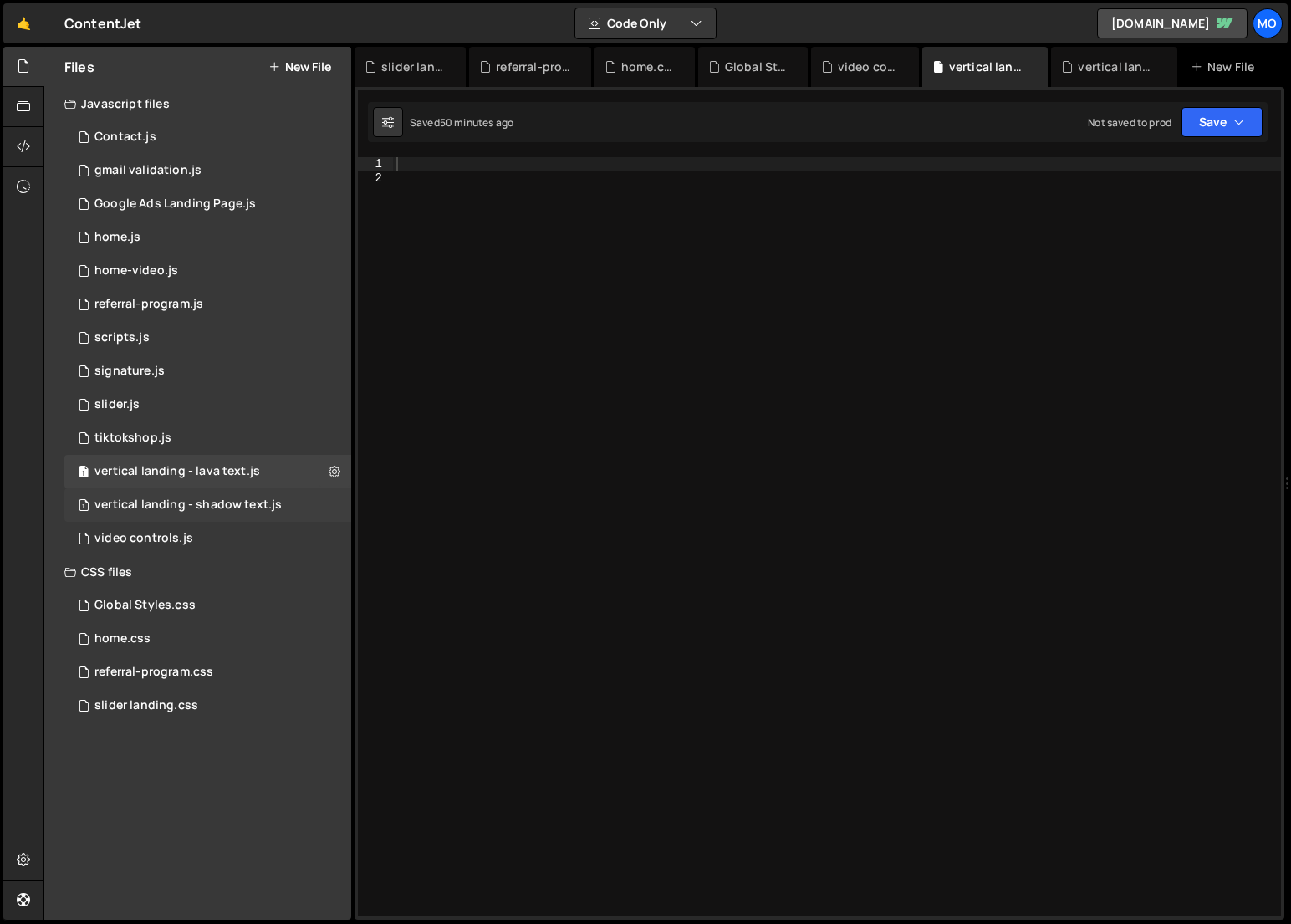
click at [220, 491] on div "1 vertical landing - shadow text.js 0" at bounding box center [208, 506] width 286 height 34
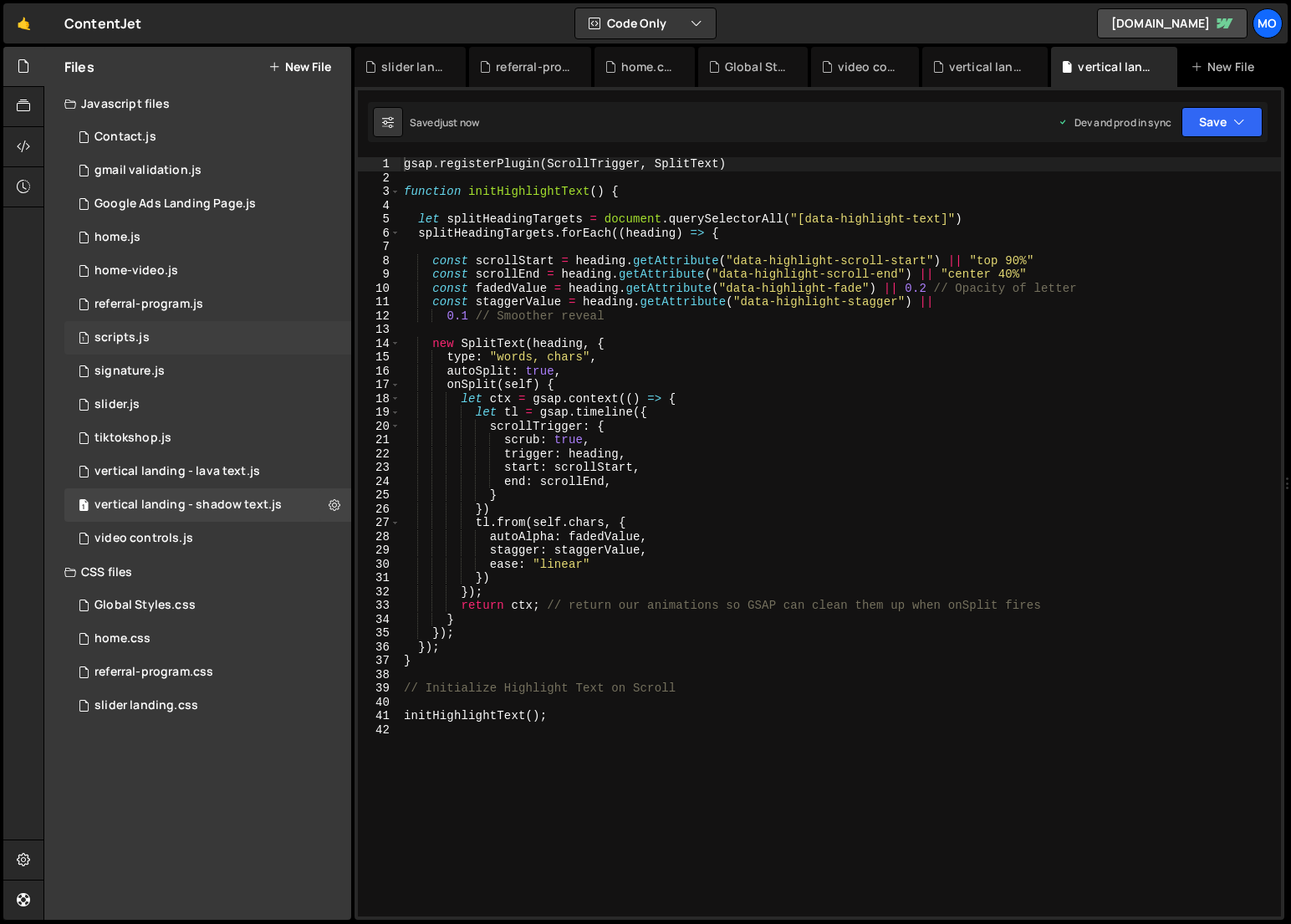
click at [203, 342] on div "1 scripts.js 0" at bounding box center [208, 338] width 286 height 34
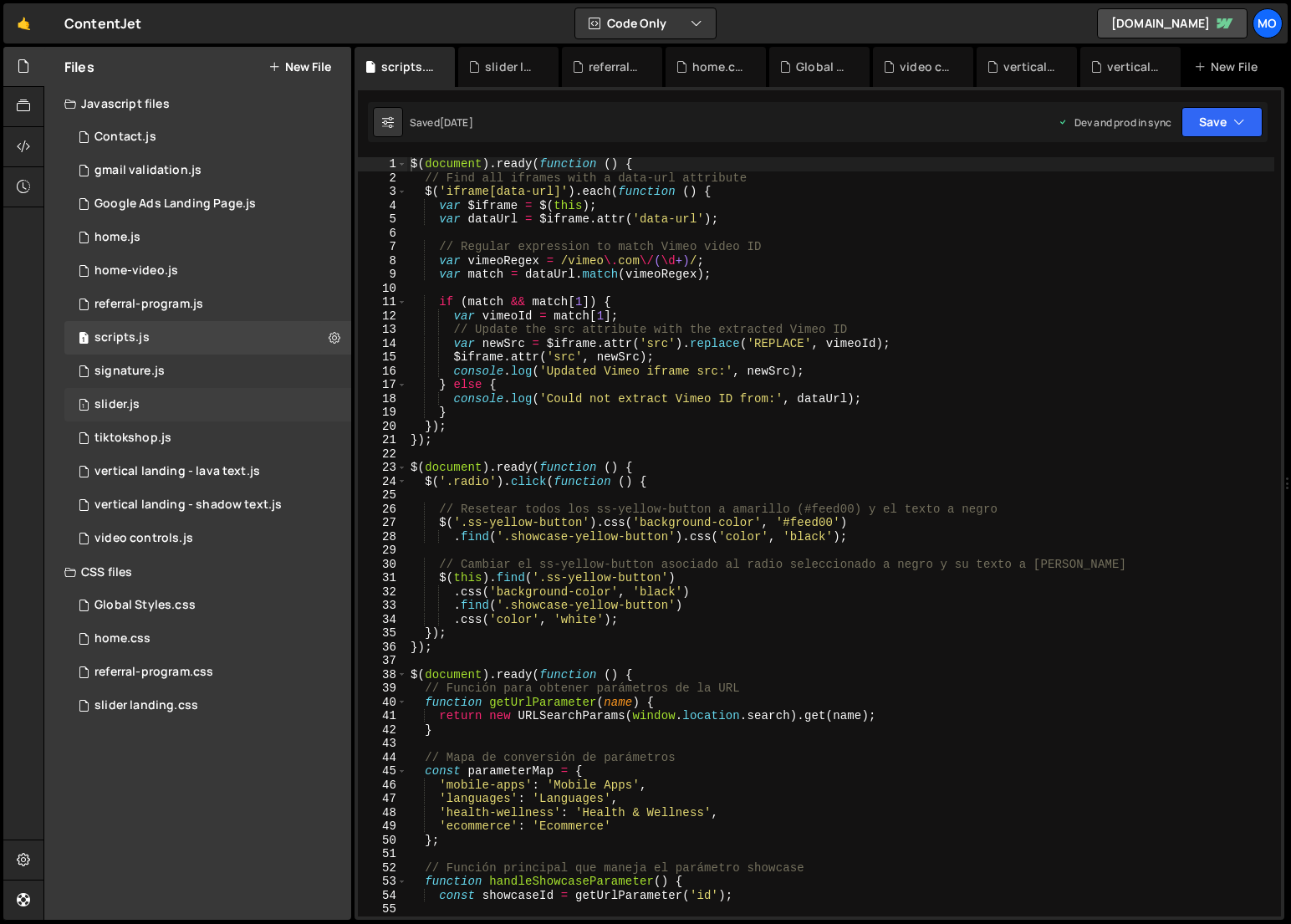
scroll to position [13511, 0]
click at [202, 399] on div "1 slider.js 0" at bounding box center [208, 405] width 286 height 34
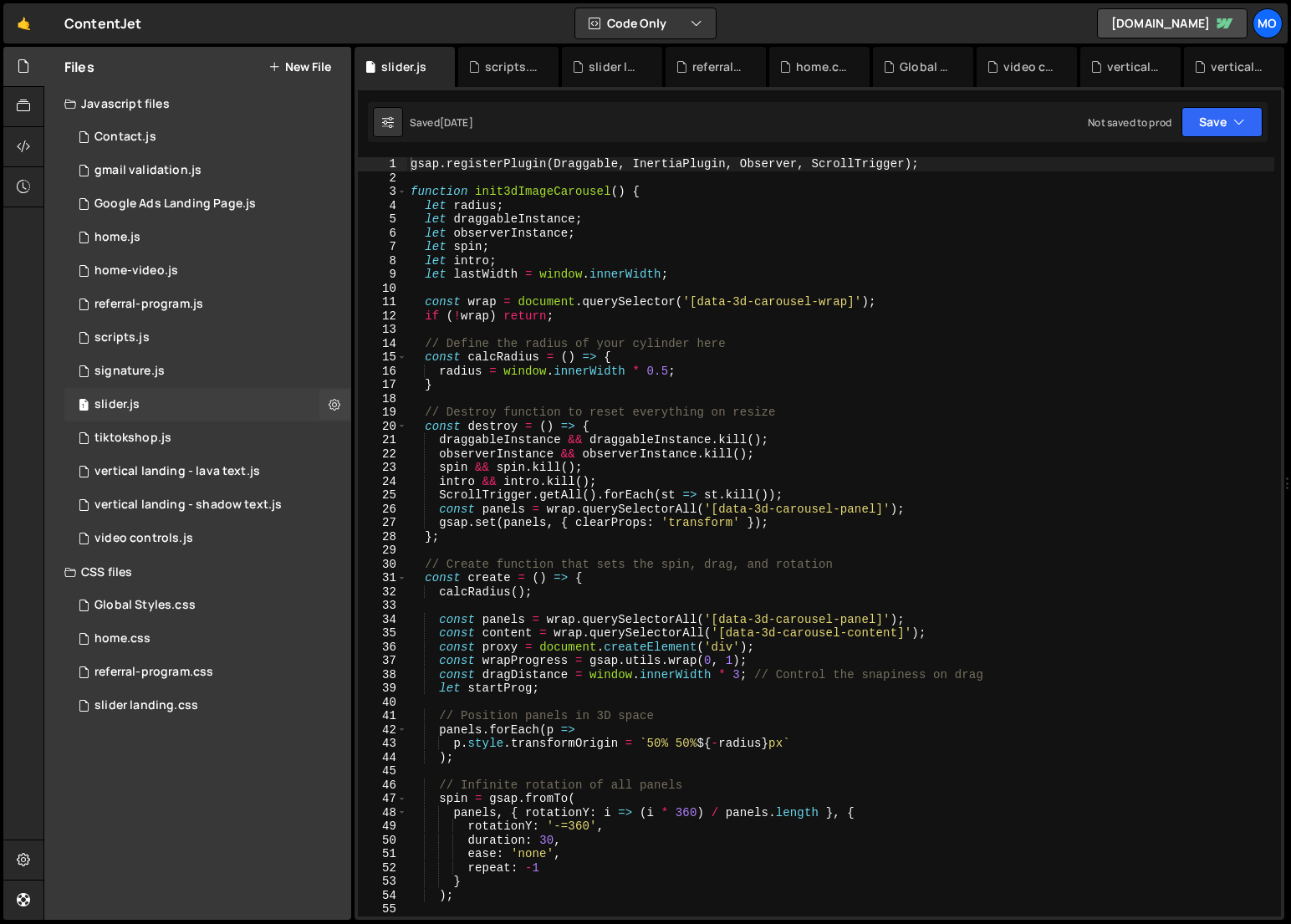
scroll to position [0, 0]
click at [335, 409] on icon at bounding box center [334, 403] width 12 height 16
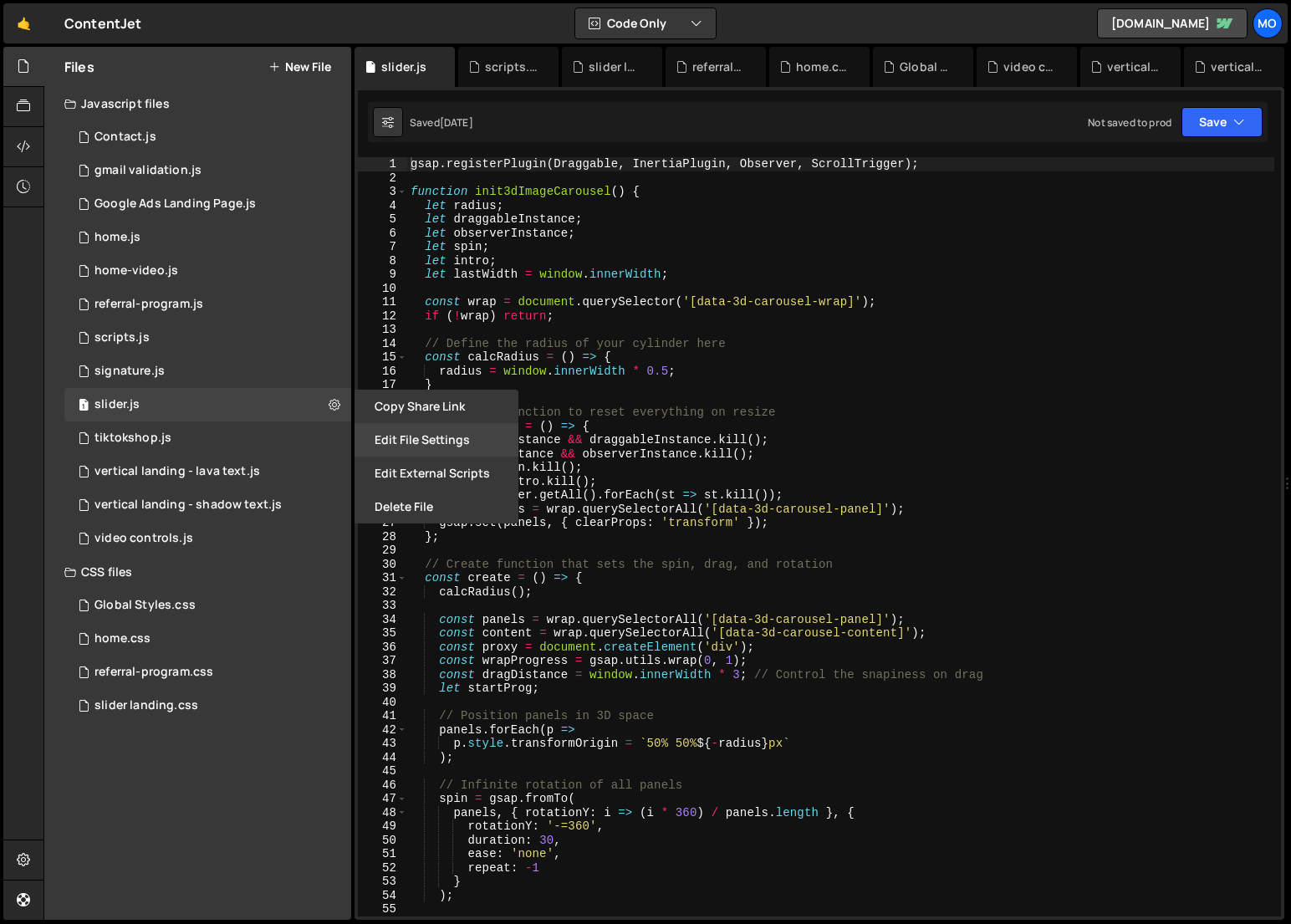
click at [373, 430] on button "Edit File Settings" at bounding box center [436, 440] width 164 height 34
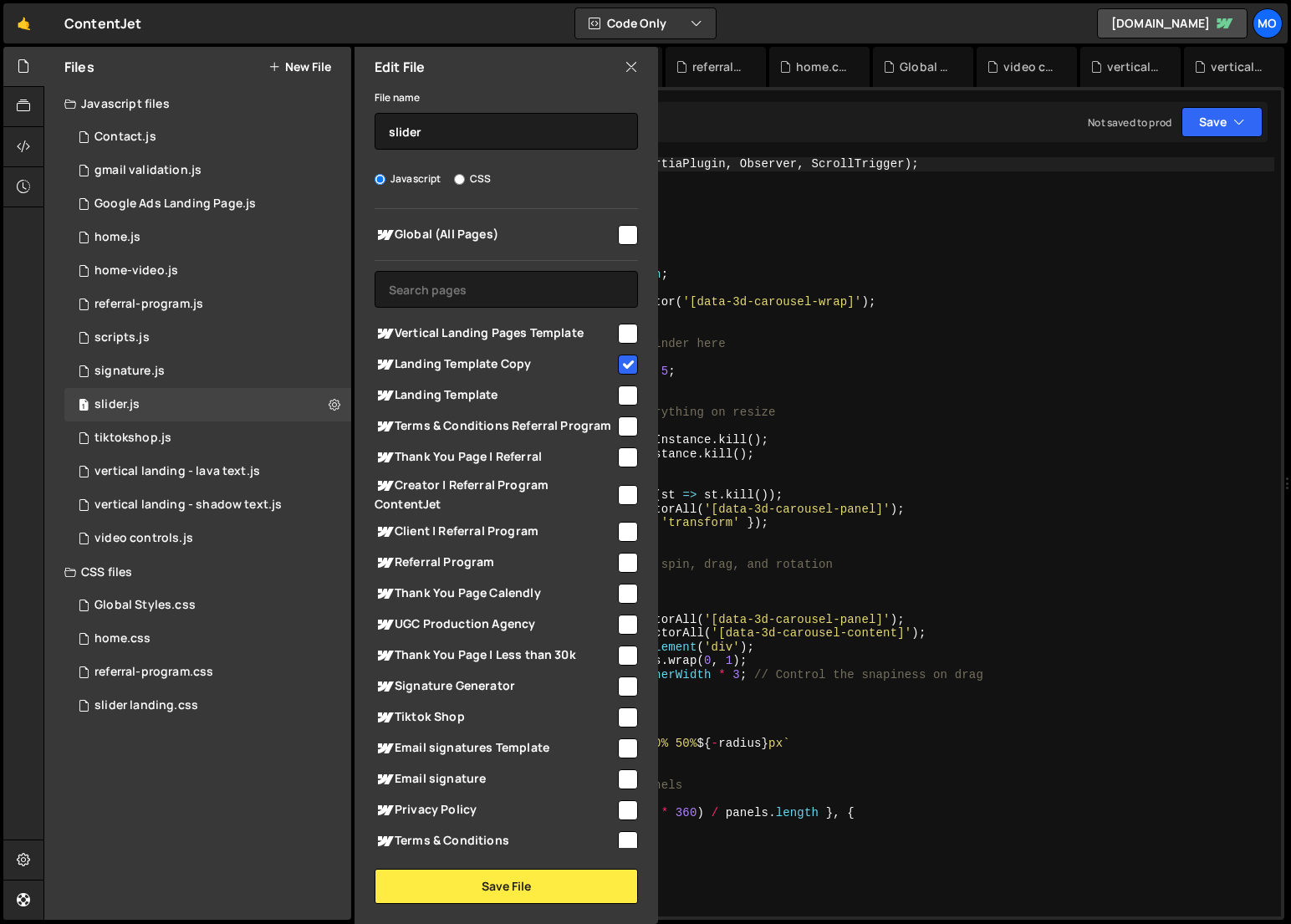
click at [513, 331] on span "Vertical Landing Pages Template" at bounding box center [494, 333] width 241 height 20
checkbox input "true"
click at [412, 896] on button "Save File" at bounding box center [506, 887] width 263 height 36
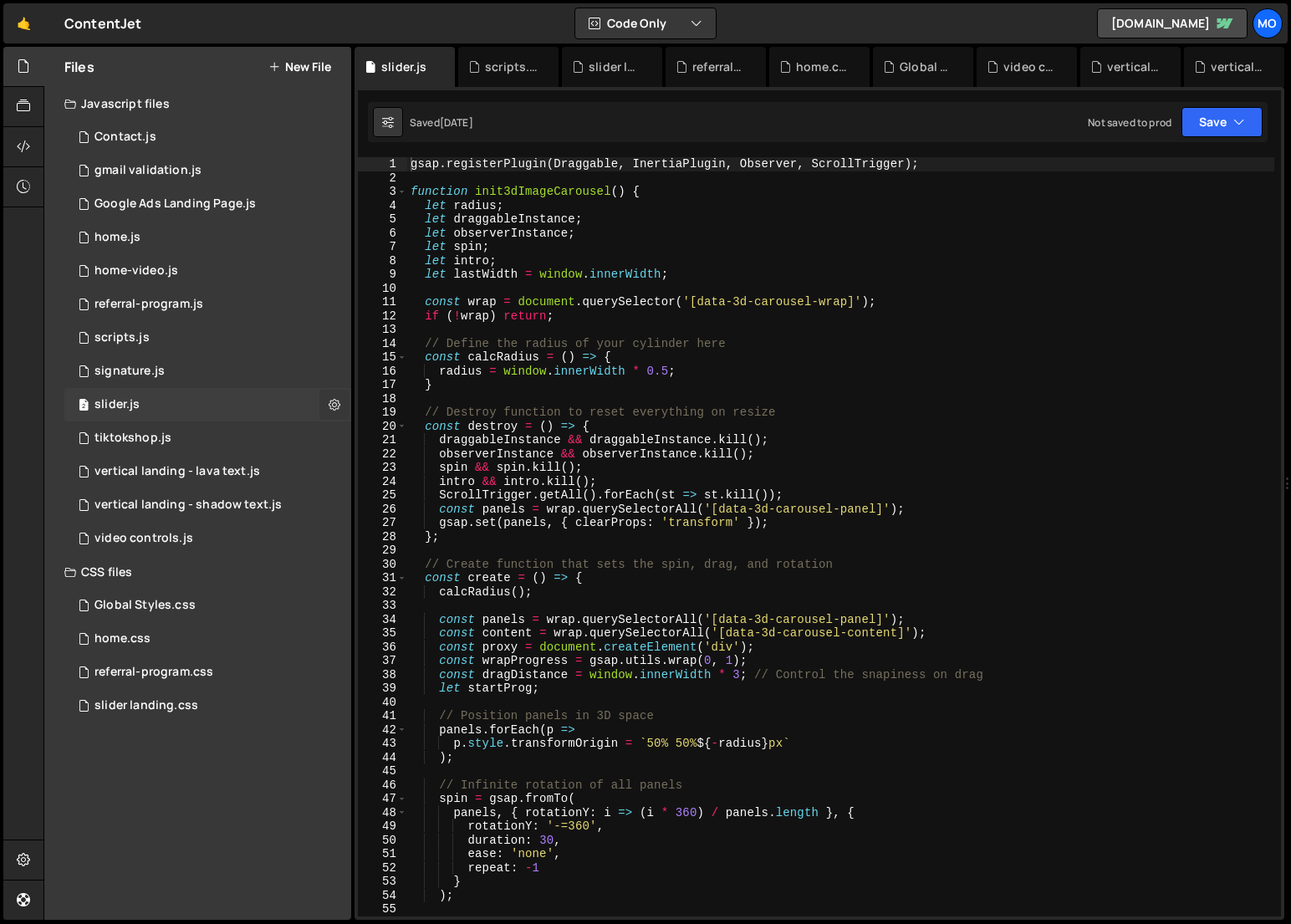
click at [330, 403] on icon at bounding box center [334, 403] width 12 height 16
type input "slider"
radio input "true"
checkbox input "true"
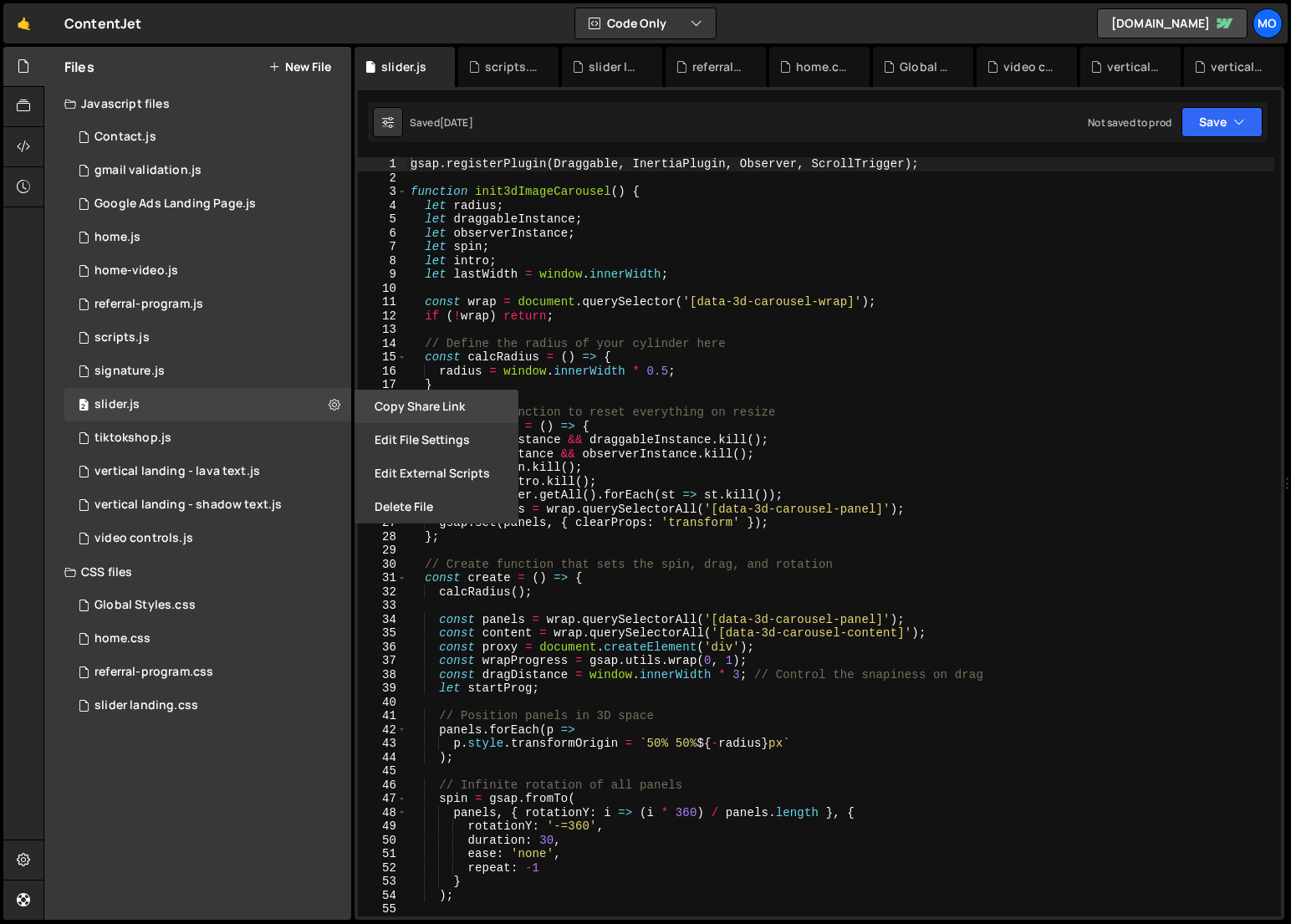
click at [389, 410] on button "Copy share link" at bounding box center [436, 406] width 164 height 34
click at [383, 442] on button "Edit File Settings" at bounding box center [436, 440] width 164 height 34
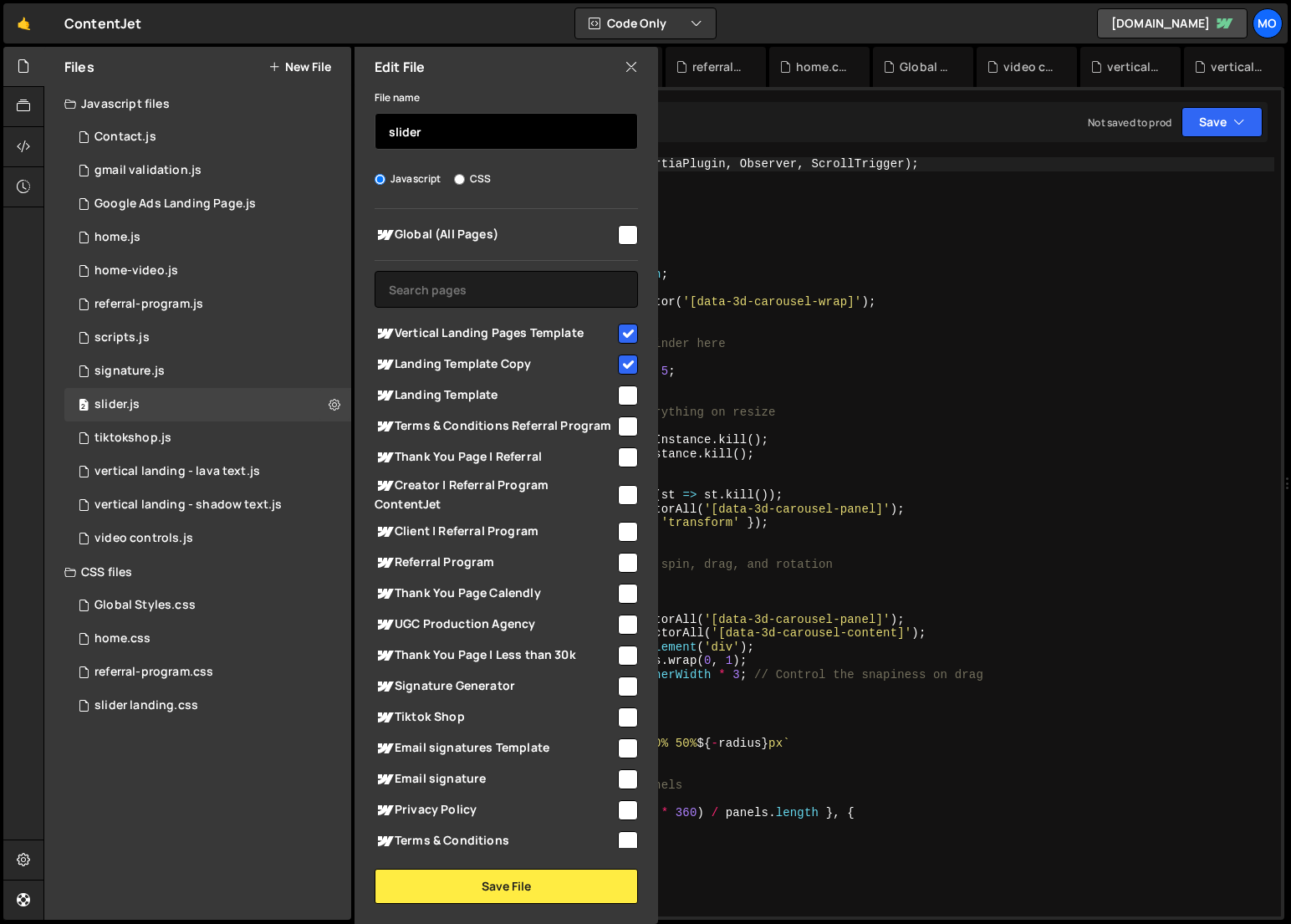
click at [439, 131] on input "slider" at bounding box center [506, 131] width 263 height 37
drag, startPoint x: 438, startPoint y: 131, endPoint x: 341, endPoint y: 129, distance: 97.0
click at [341, 129] on div "Files New File Javascript files 1 Contact.js 0 1 gmail validation.js 0 3 Google…" at bounding box center [198, 483] width 307 height 873
type input "Vertical Landing - Slider"
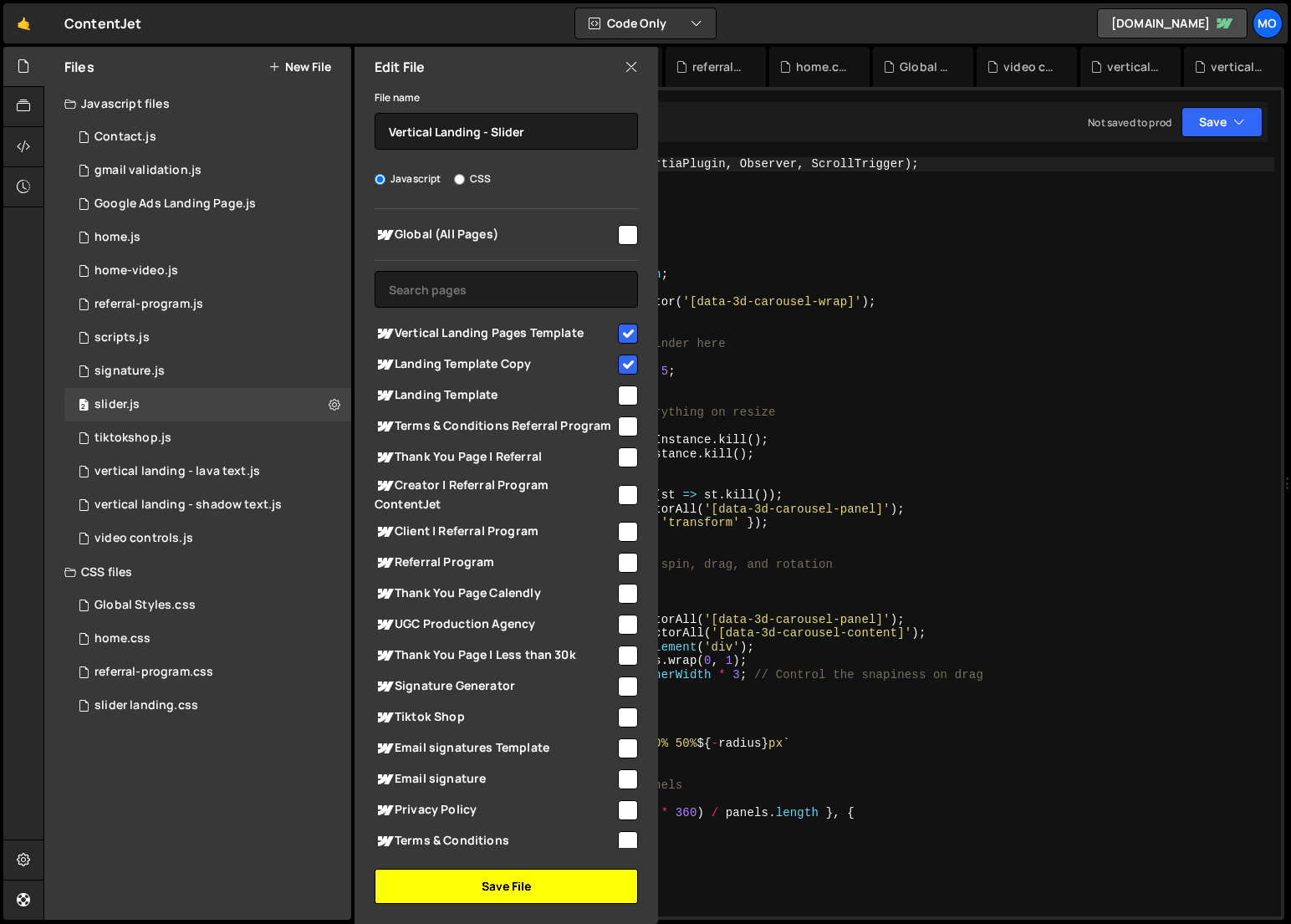
click at [511, 892] on button "Save File" at bounding box center [506, 887] width 263 height 36
